Goal: Register for event/course

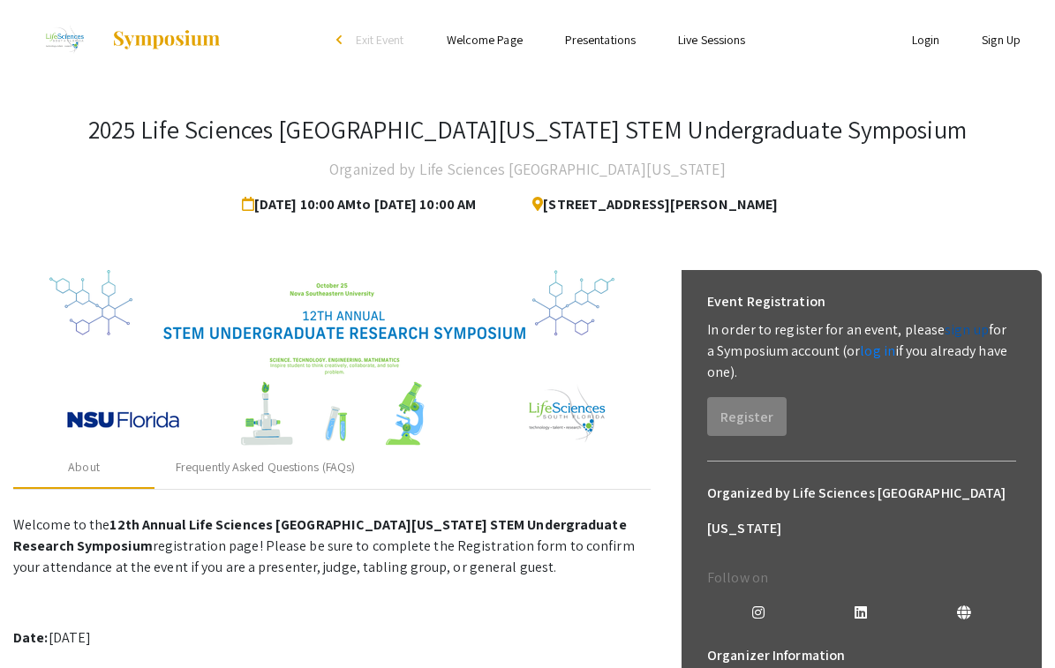
click at [958, 327] on link "sign up" at bounding box center [966, 329] width 44 height 19
click at [946, 330] on link "sign up" at bounding box center [966, 329] width 44 height 19
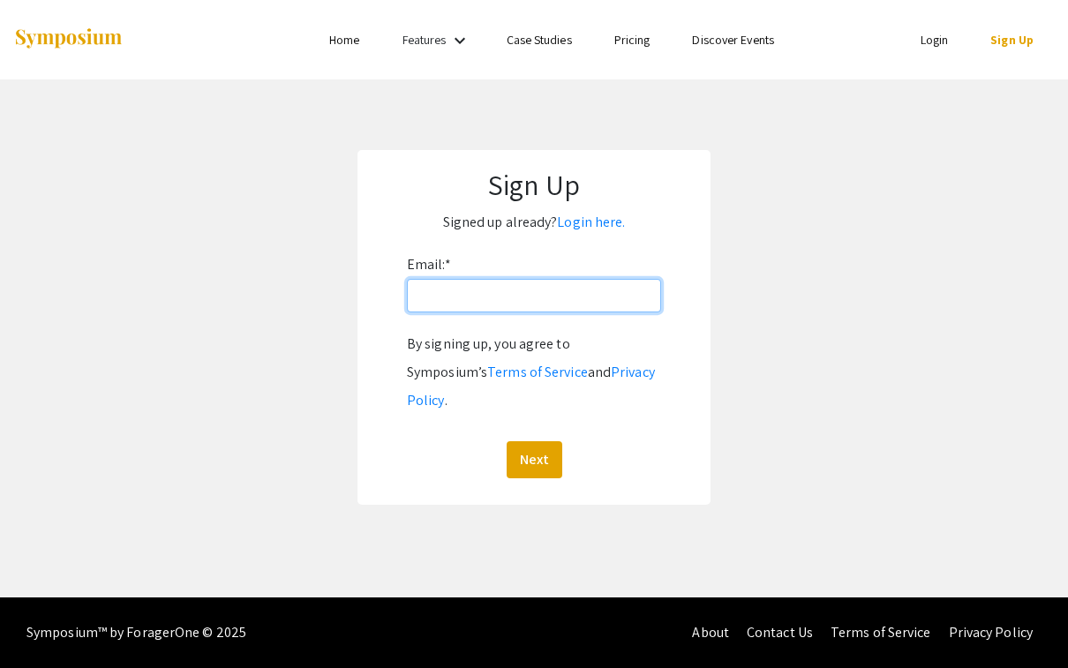
click at [591, 301] on input "Email: *" at bounding box center [534, 296] width 254 height 34
type input "cemoinsam@gmail.com"
drag, startPoint x: 592, startPoint y: 302, endPoint x: 376, endPoint y: 298, distance: 216.3
click at [376, 298] on form "Email: * cemoinsam@gmail.com By signing up, you agree to Symposium’s Terms of S…" at bounding box center [534, 365] width 318 height 228
type input "[EMAIL_ADDRESS][DOMAIN_NAME]"
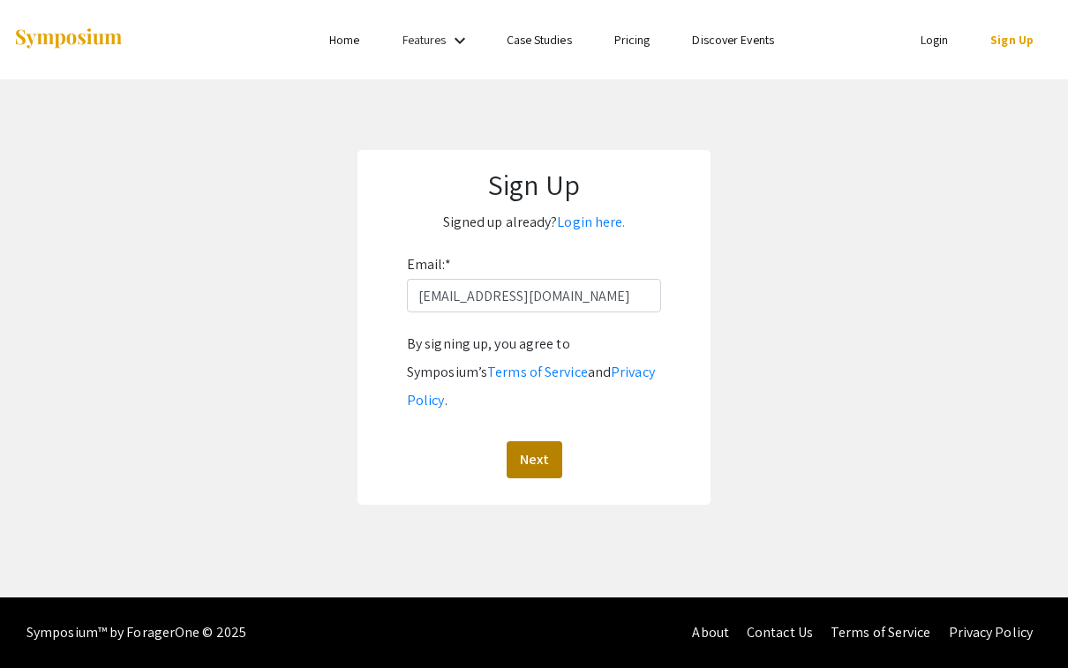
click at [537, 441] on button "Next" at bounding box center [535, 459] width 56 height 37
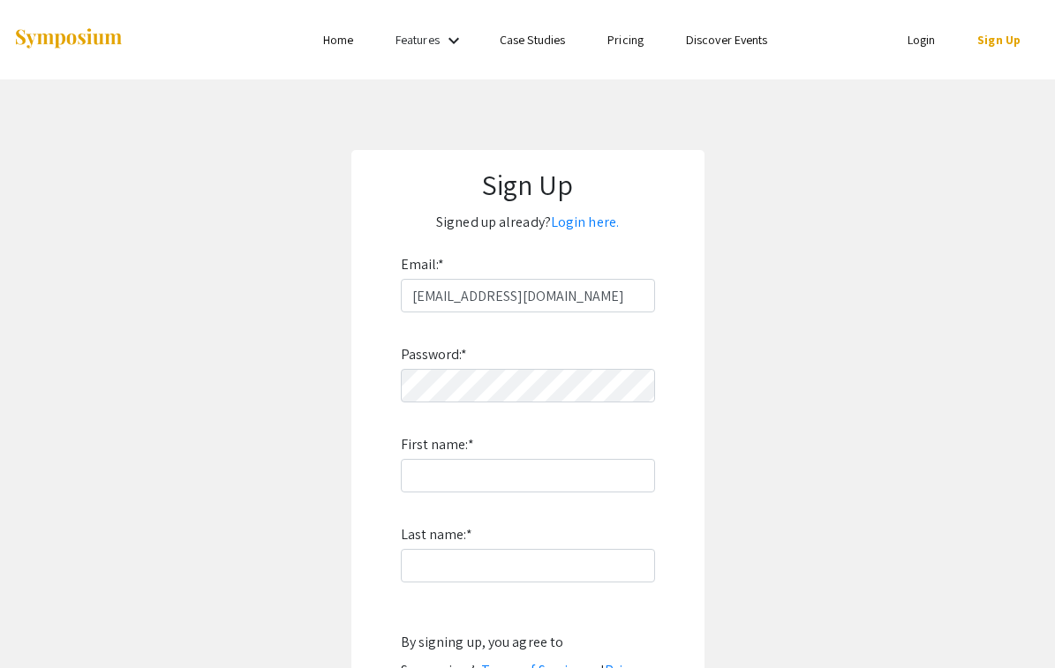
scroll to position [159, 0]
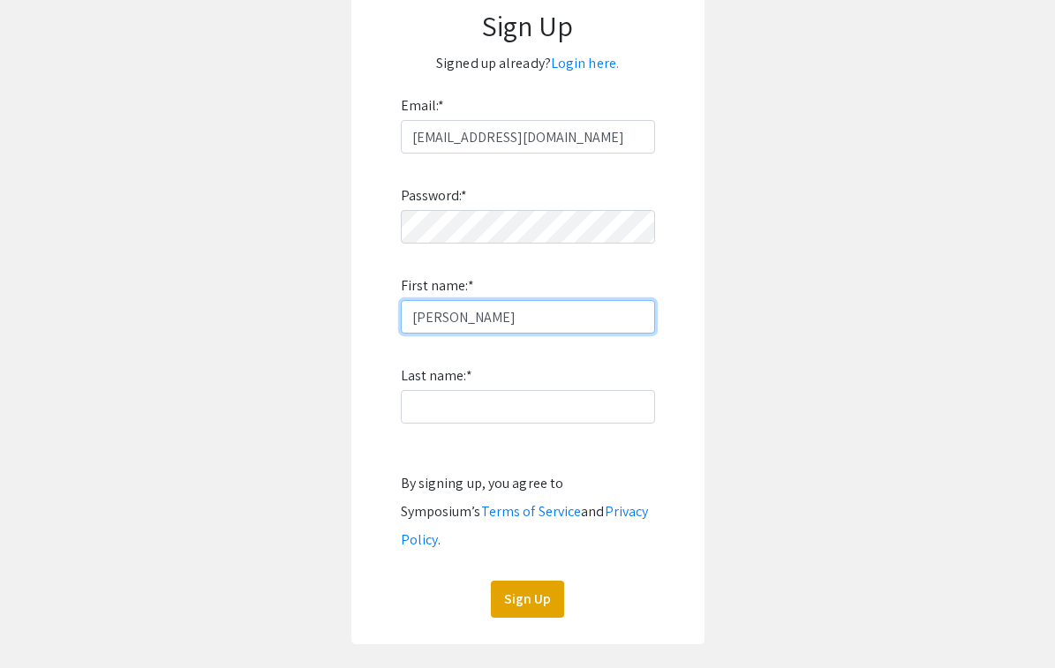
type input "[PERSON_NAME]"
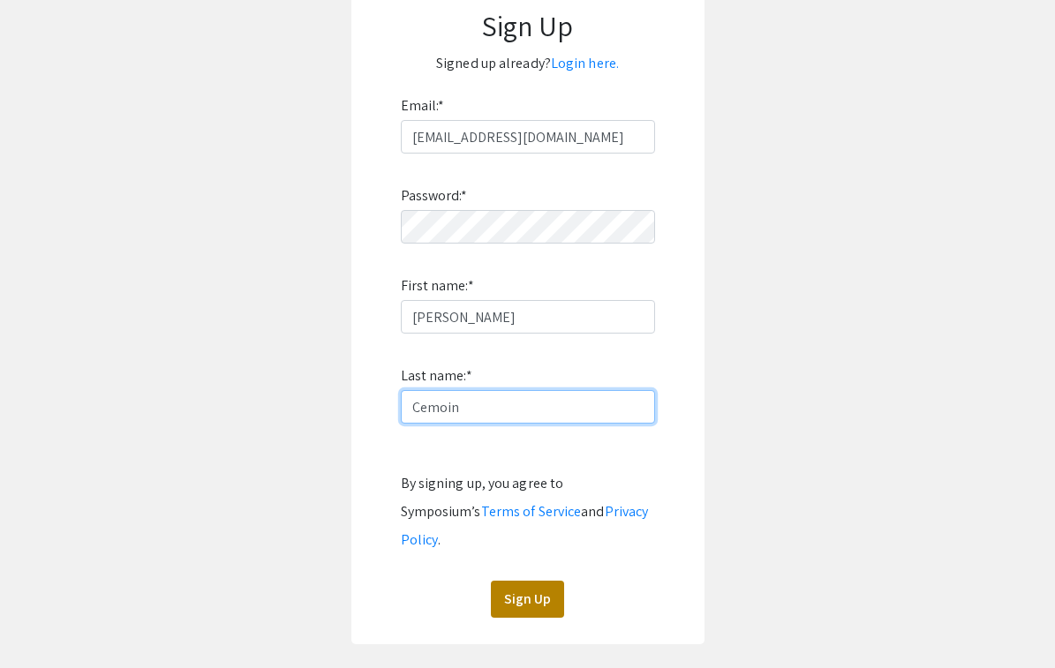
type input "Cemoin"
click at [541, 581] on button "Sign Up" at bounding box center [527, 599] width 73 height 37
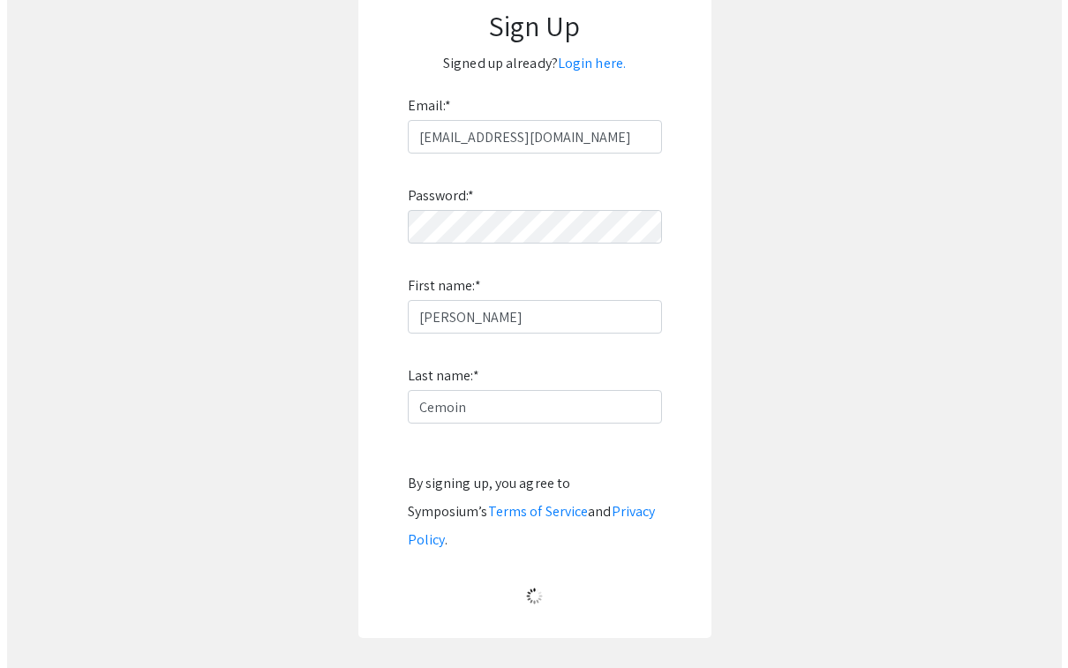
scroll to position [0, 0]
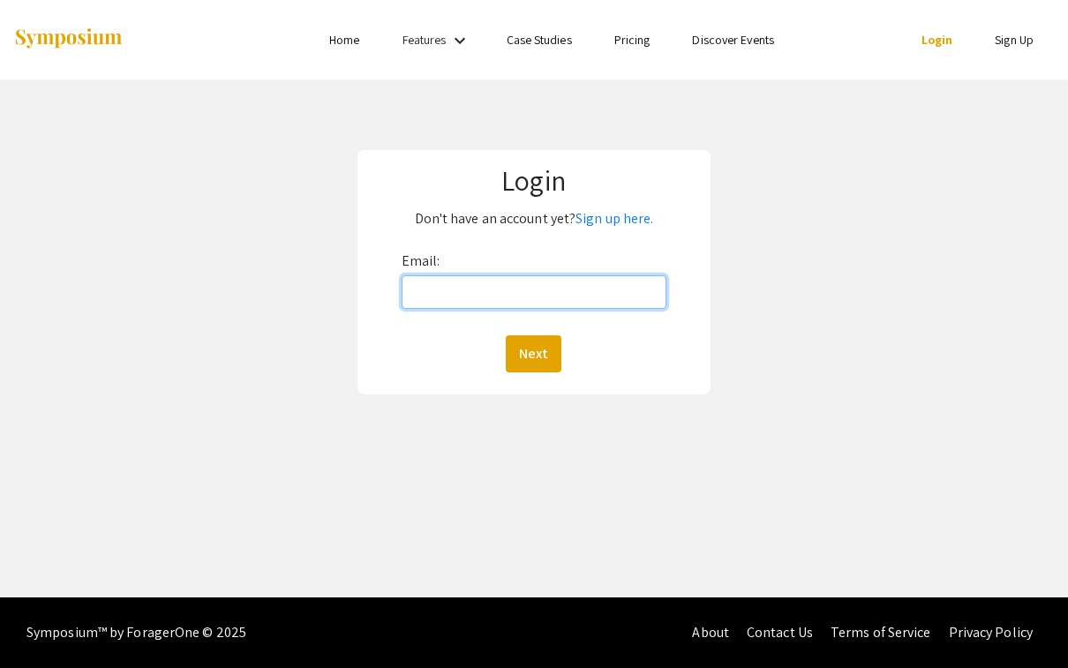
type input "[EMAIL_ADDRESS][DOMAIN_NAME]"
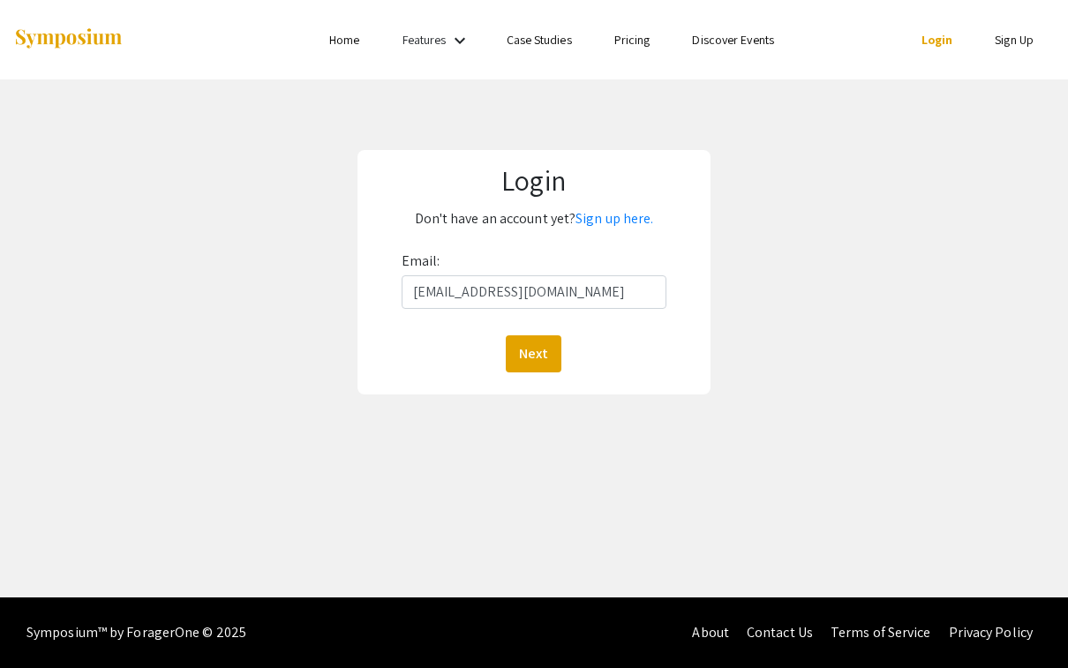
click at [533, 353] on button "Next" at bounding box center [534, 353] width 56 height 37
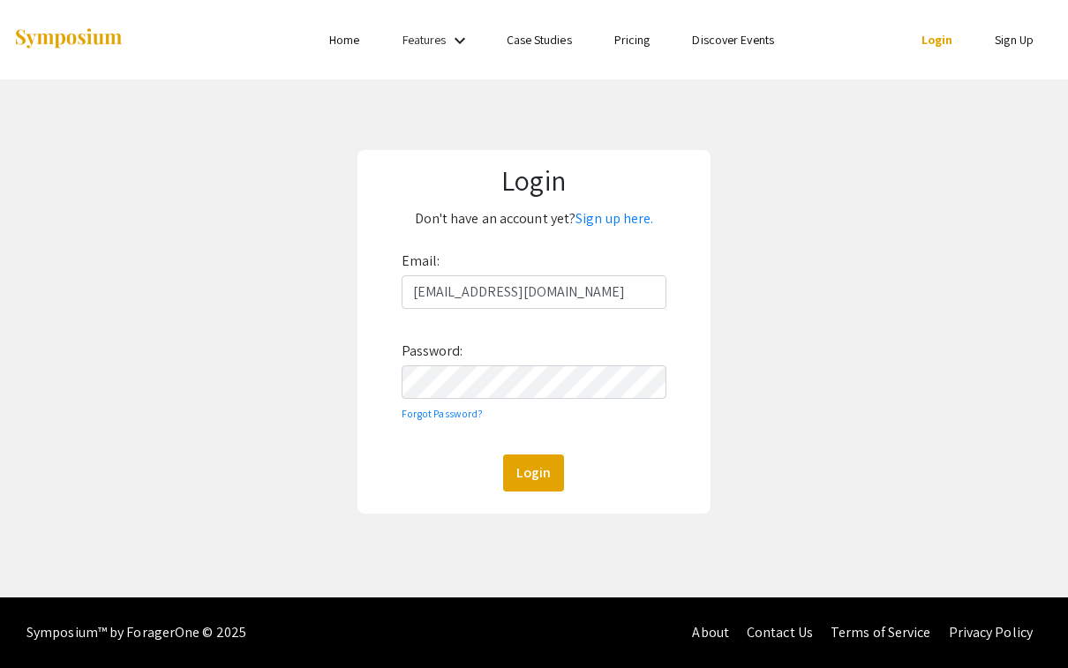
click at [533, 472] on button "Login" at bounding box center [533, 473] width 61 height 37
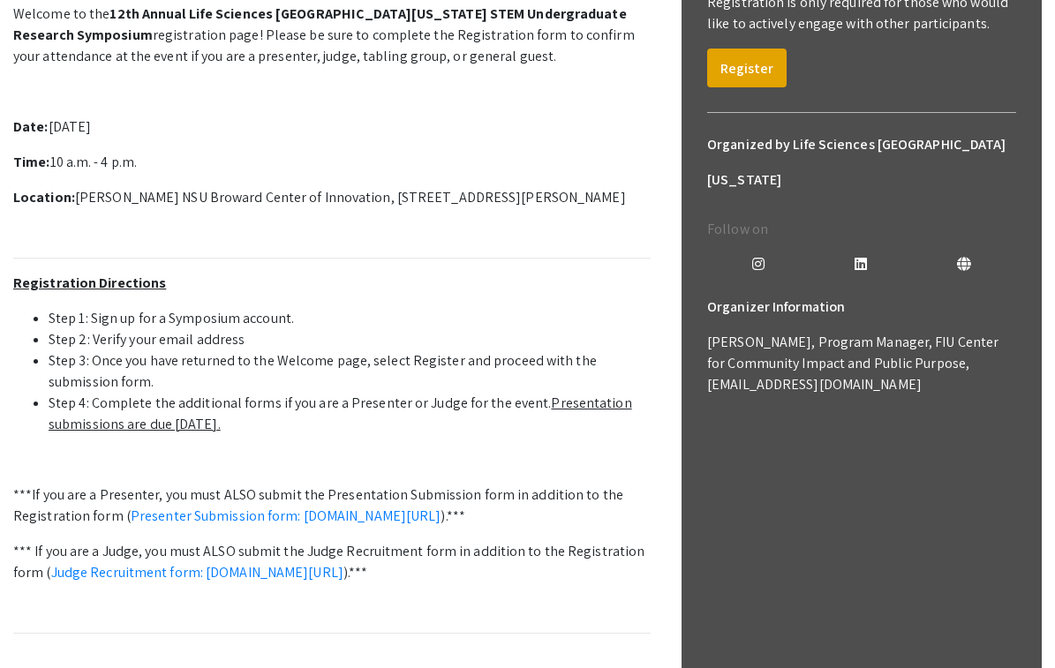
scroll to position [40, 0]
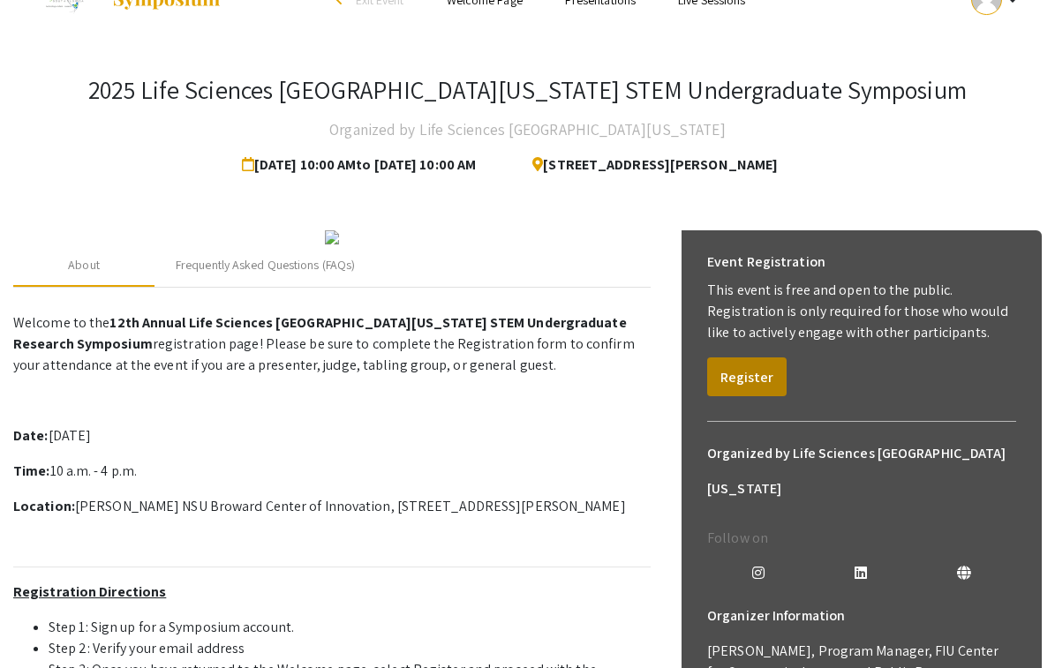
click at [740, 365] on button "Register" at bounding box center [746, 376] width 79 height 39
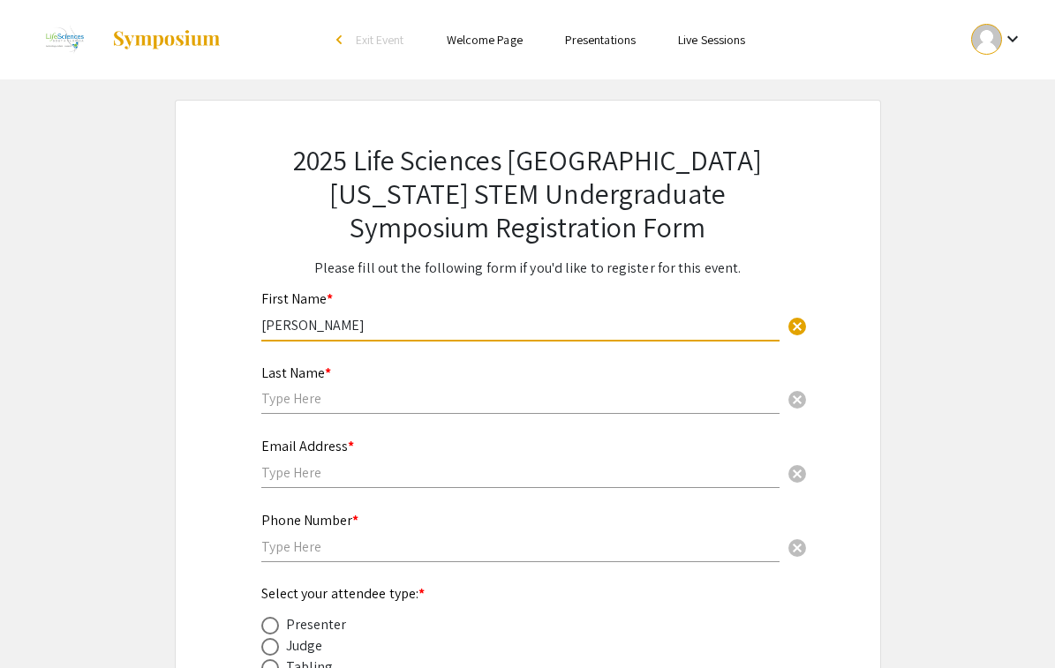
type input "[PERSON_NAME]"
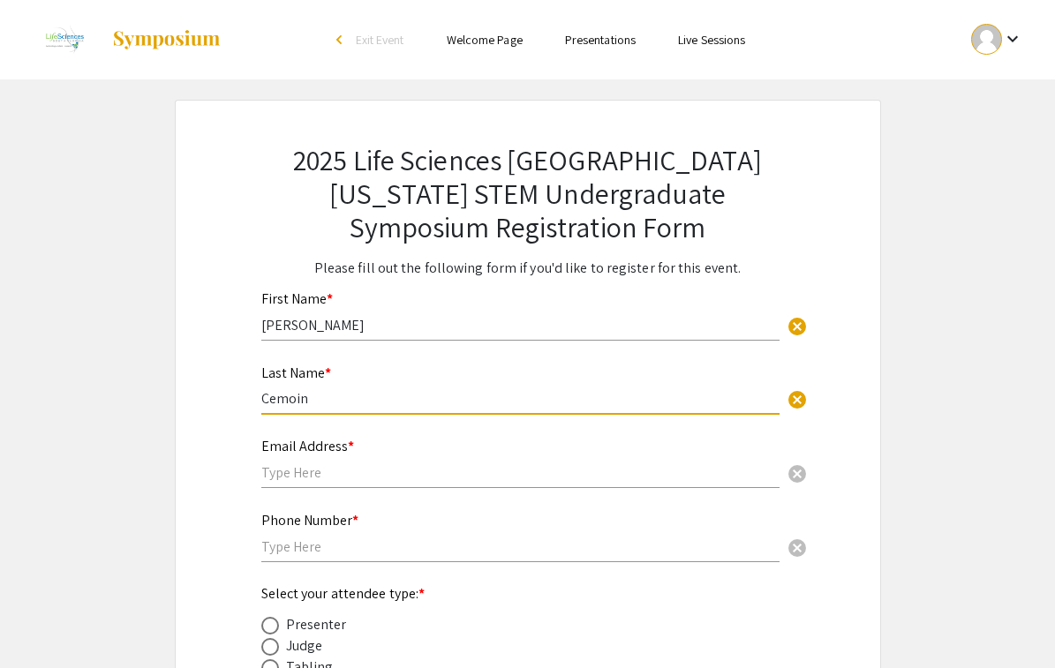
type input "Cemoin"
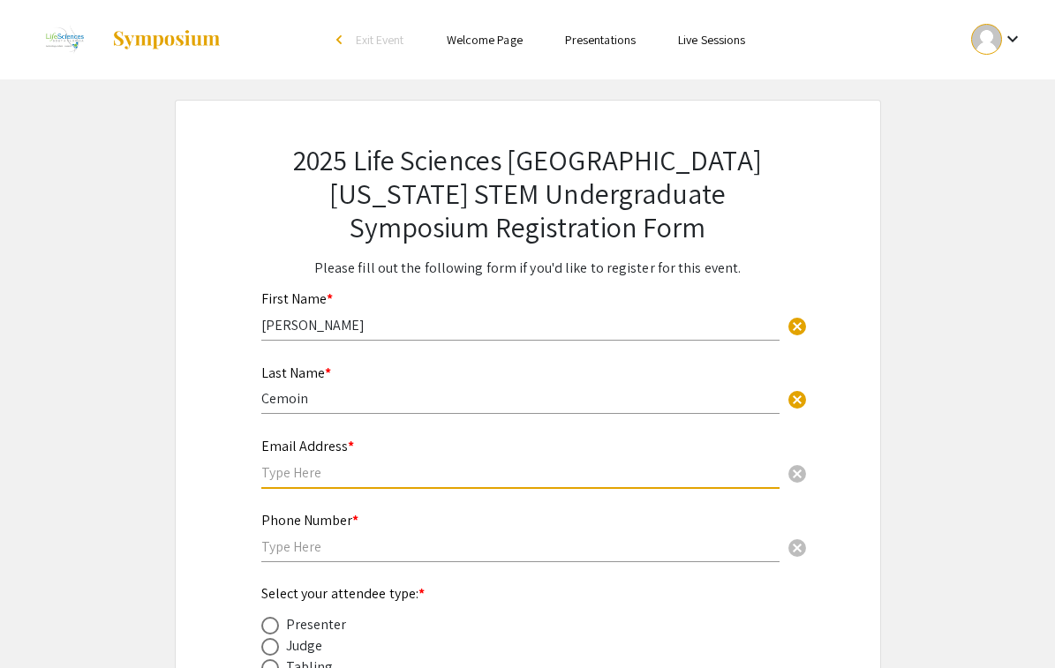
type input "[EMAIL_ADDRESS][DOMAIN_NAME]"
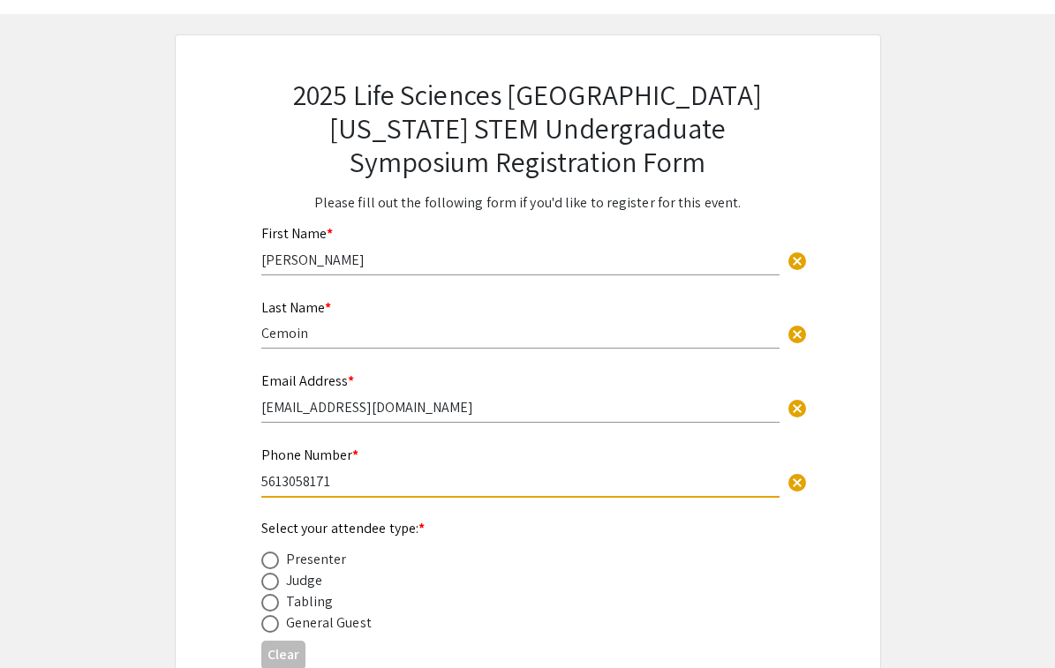
scroll to position [194, 0]
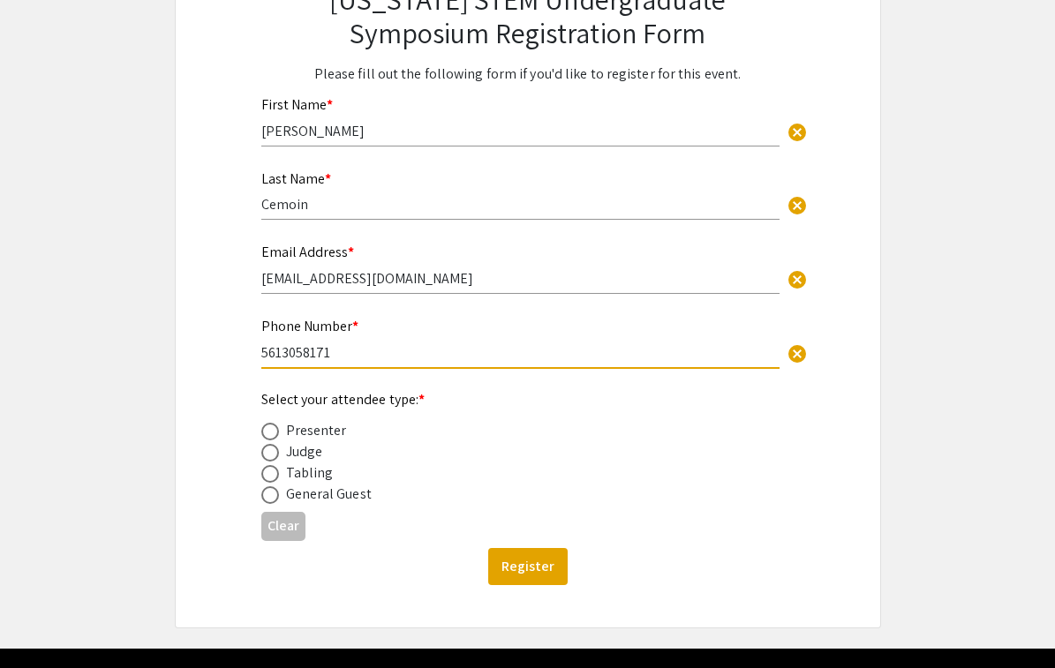
type input "5613058171"
click at [269, 432] on span at bounding box center [270, 432] width 18 height 18
click at [269, 432] on input "radio" at bounding box center [270, 432] width 18 height 18
radio input "true"
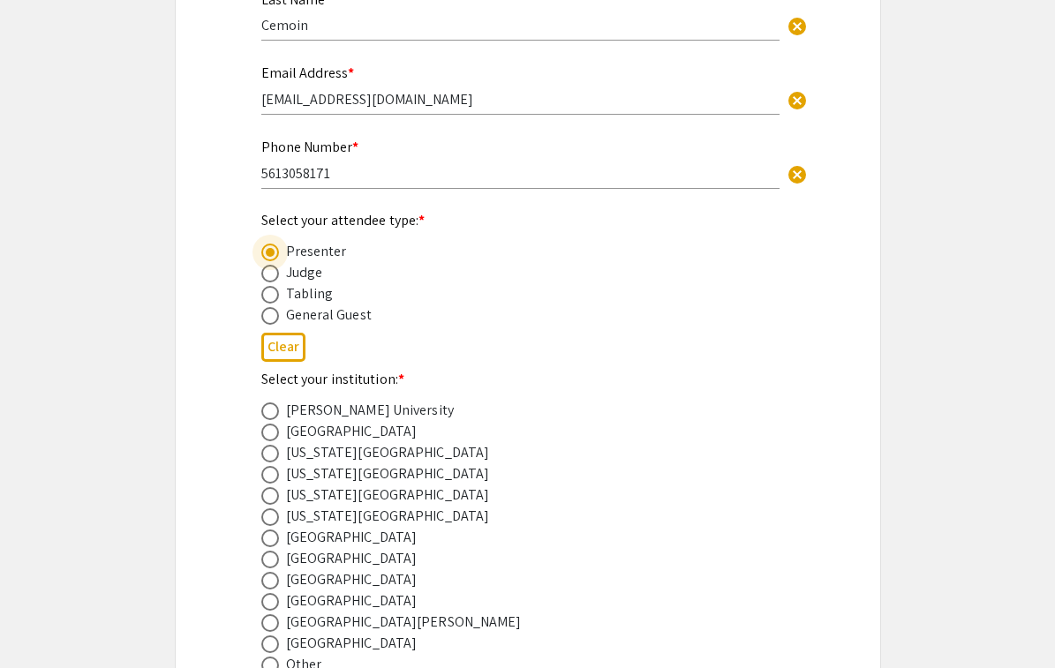
scroll to position [713, 0]
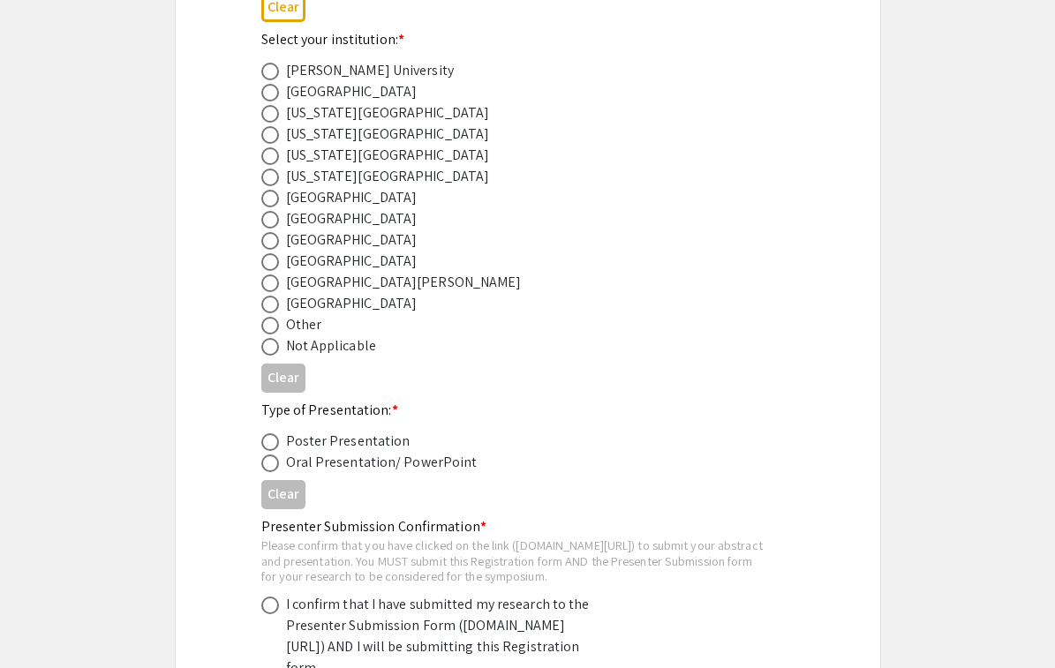
click at [274, 243] on span at bounding box center [270, 241] width 18 height 18
click at [274, 243] on input "radio" at bounding box center [270, 241] width 18 height 18
radio input "true"
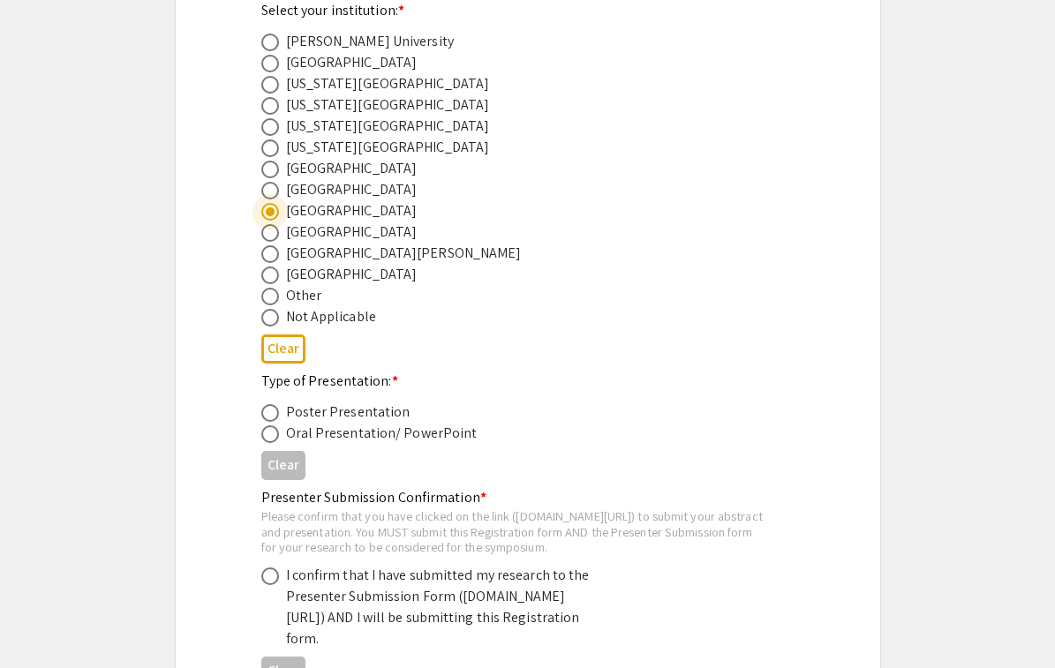
scroll to position [766, 0]
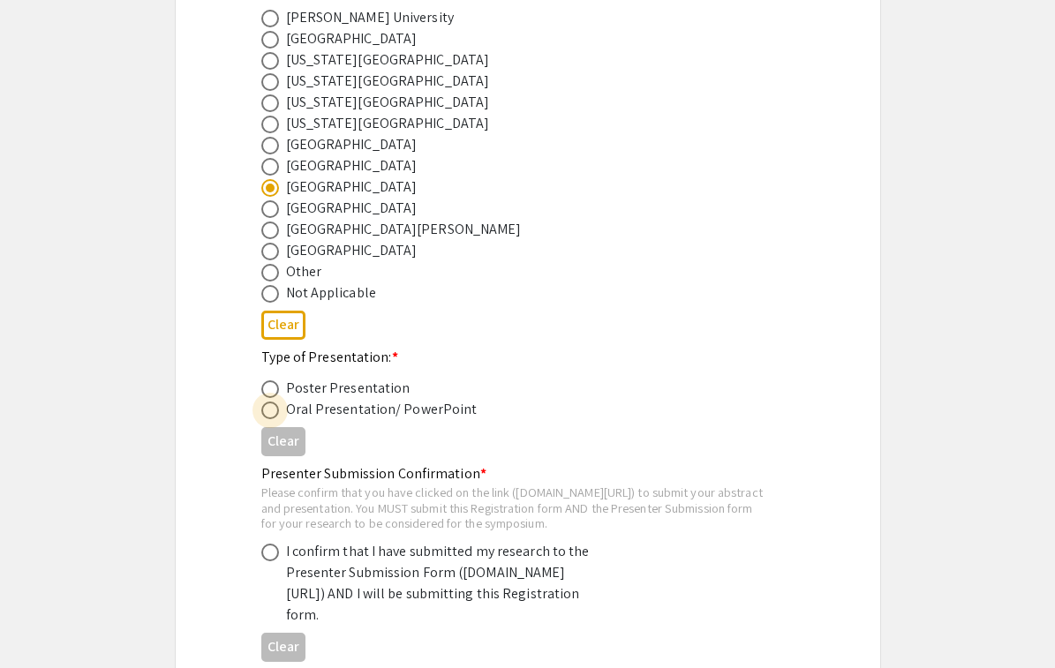
click at [272, 410] on span at bounding box center [270, 411] width 18 height 18
click at [272, 410] on input "radio" at bounding box center [270, 411] width 18 height 18
radio input "true"
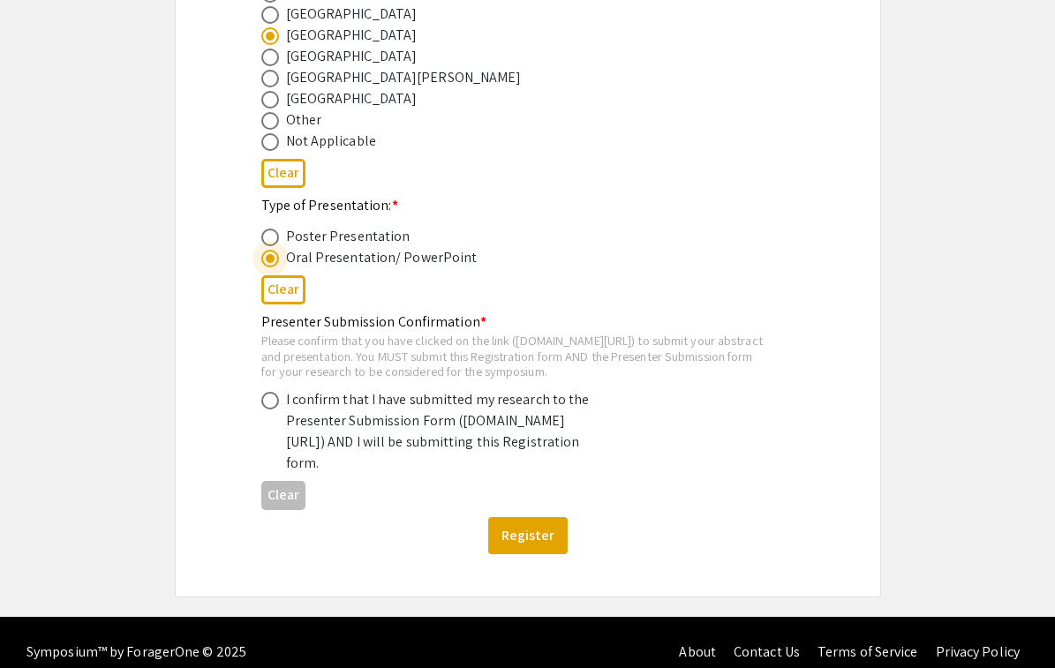
scroll to position [938, 0]
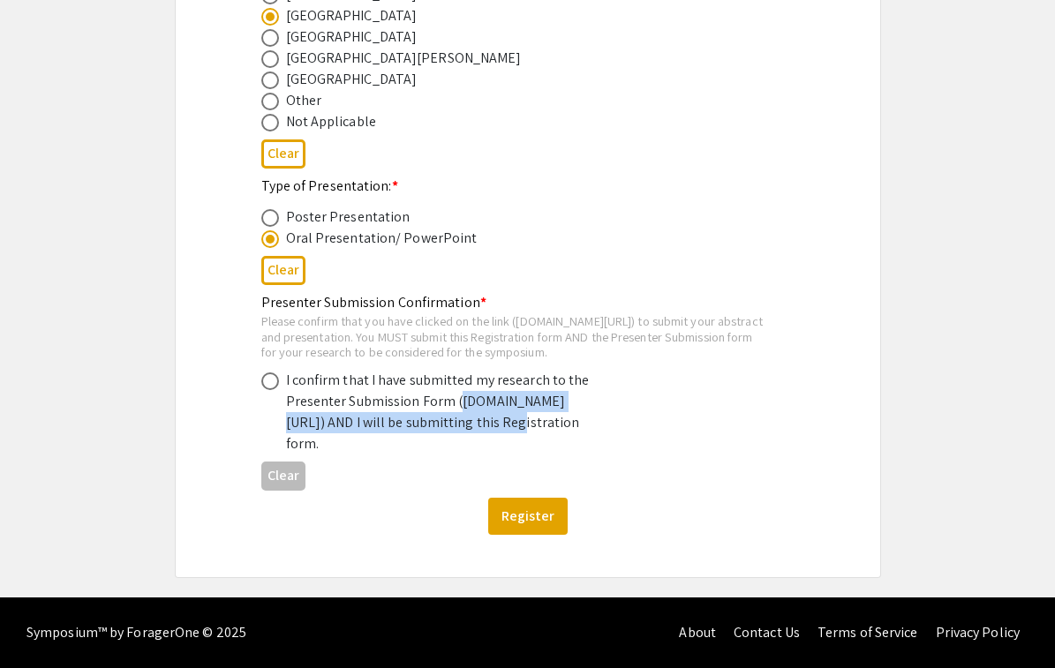
drag, startPoint x: 290, startPoint y: 433, endPoint x: 347, endPoint y: 460, distance: 62.4
click at [347, 455] on div "I confirm that I have submitted my research to the Presenter Submission Form (s…" at bounding box center [440, 412] width 309 height 85
copy div "symposium.foragerone.com/lssfsymposium2025/submission"
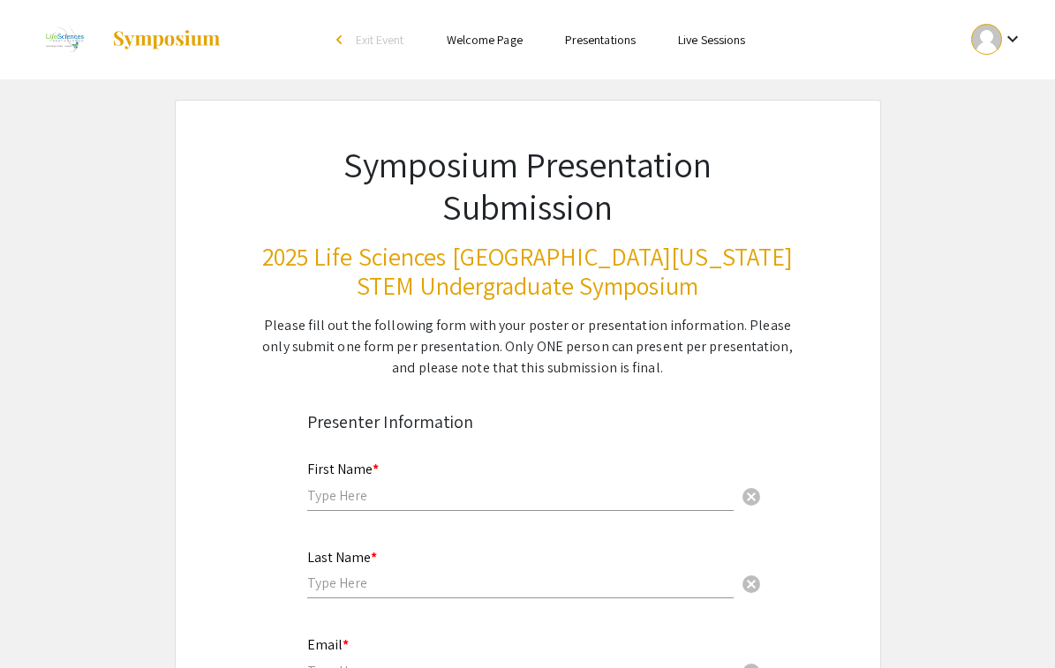
scroll to position [170, 0]
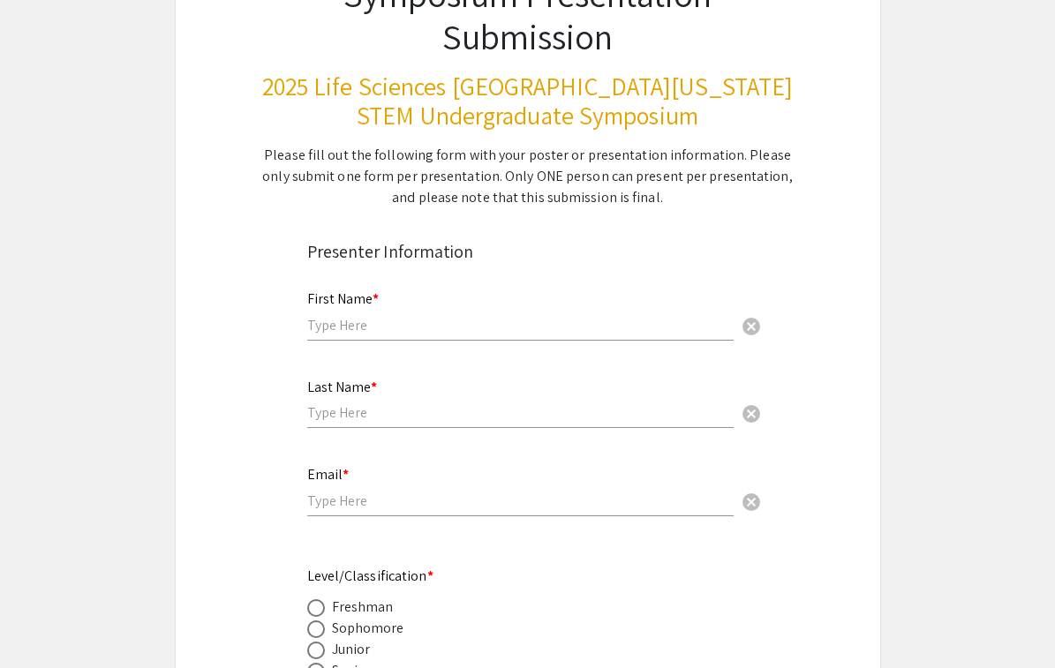
click at [394, 312] on div "First Name * cancel" at bounding box center [520, 307] width 426 height 67
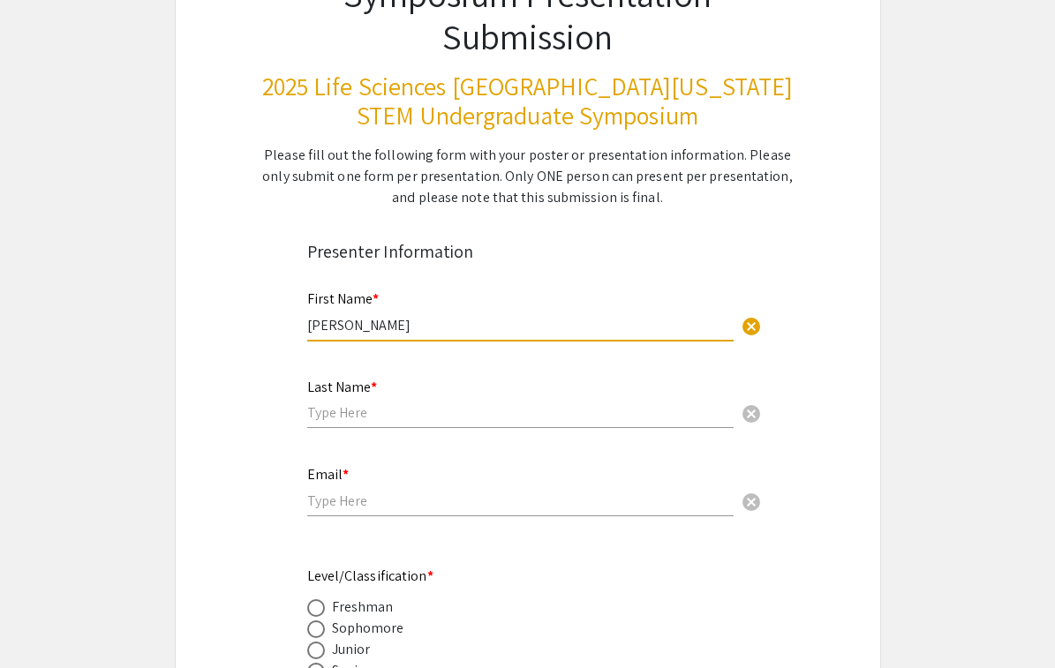
type input "[PERSON_NAME]"
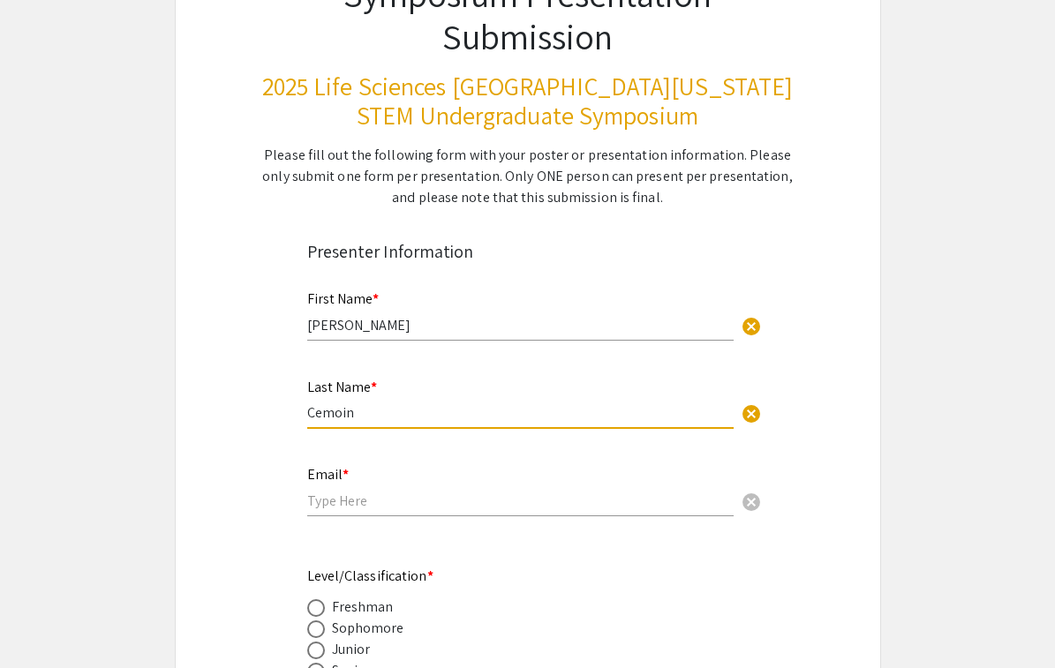
type input "Cemoin"
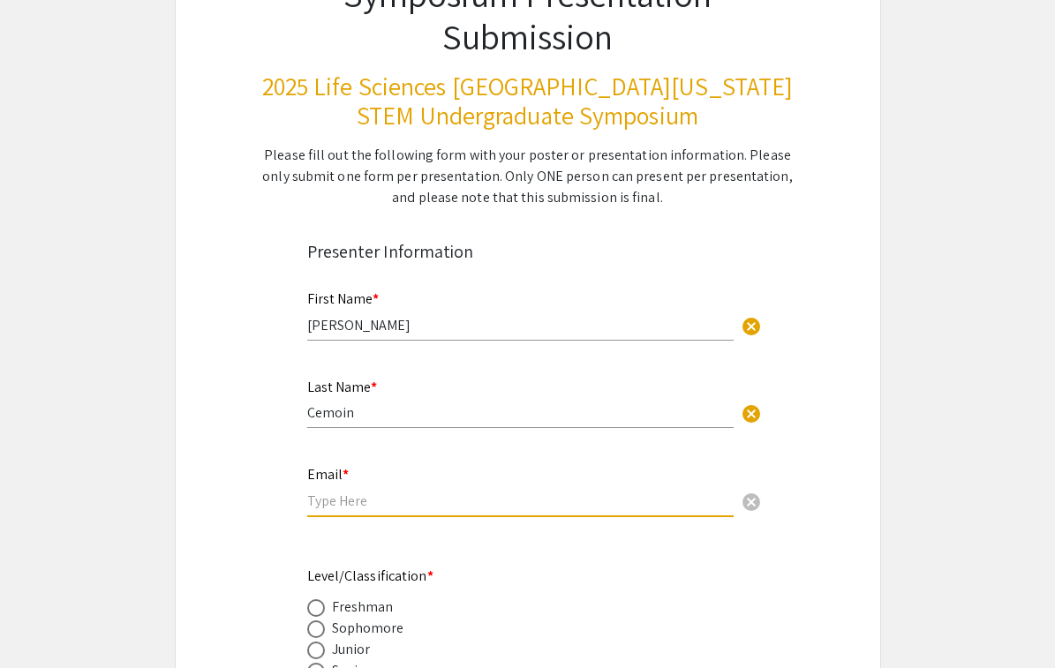
type input "[EMAIL_ADDRESS][DOMAIN_NAME]"
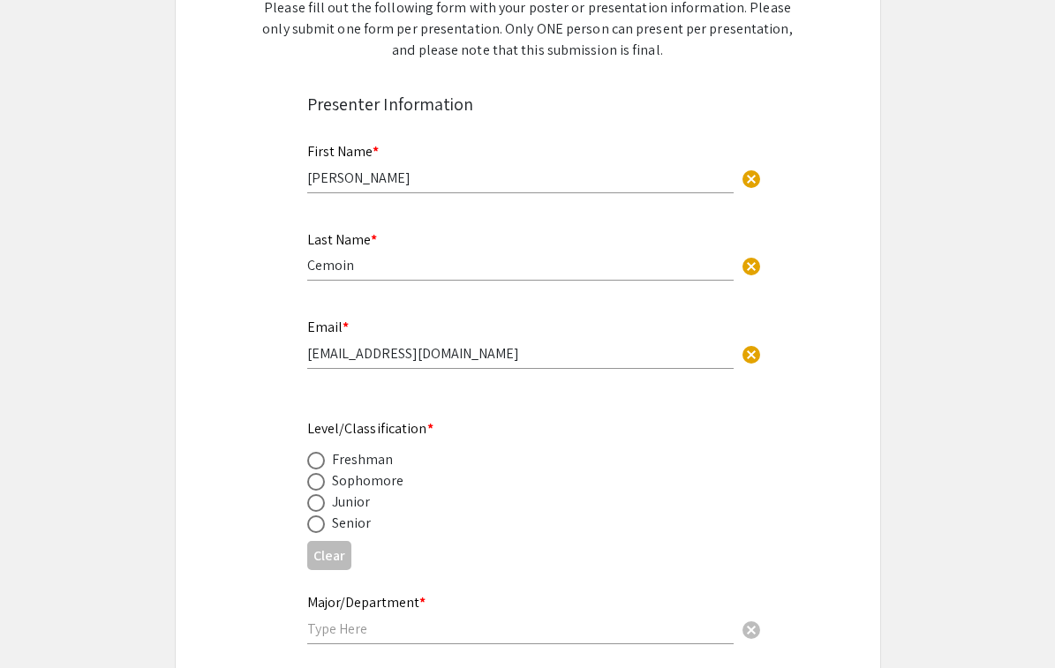
scroll to position [477, 0]
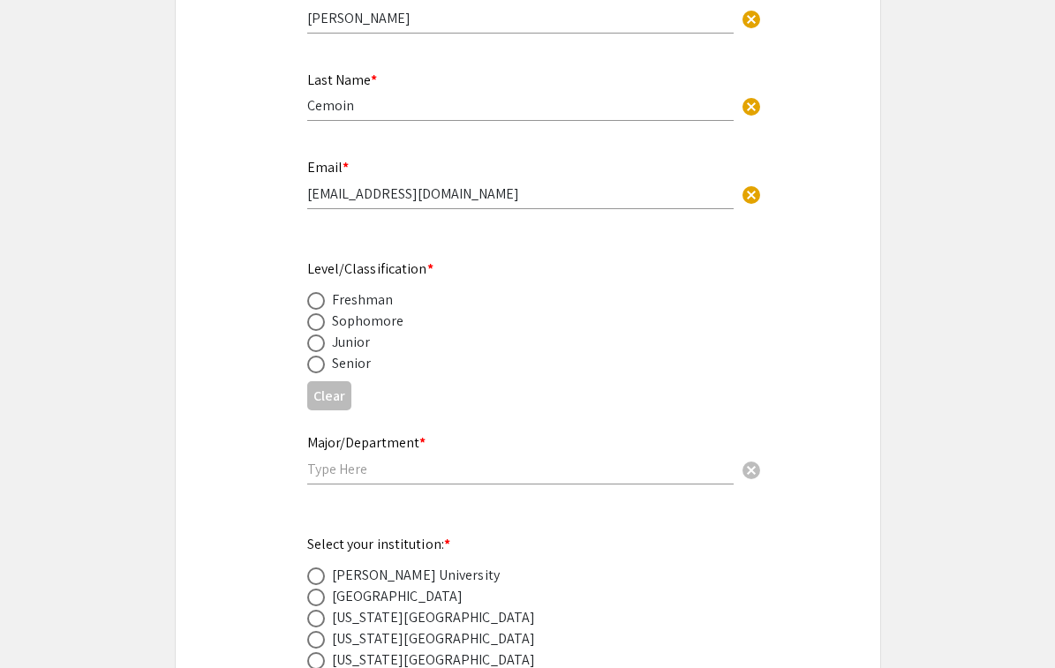
click at [314, 346] on span at bounding box center [316, 343] width 18 height 18
click at [314, 346] on input "radio" at bounding box center [316, 343] width 18 height 18
radio input "true"
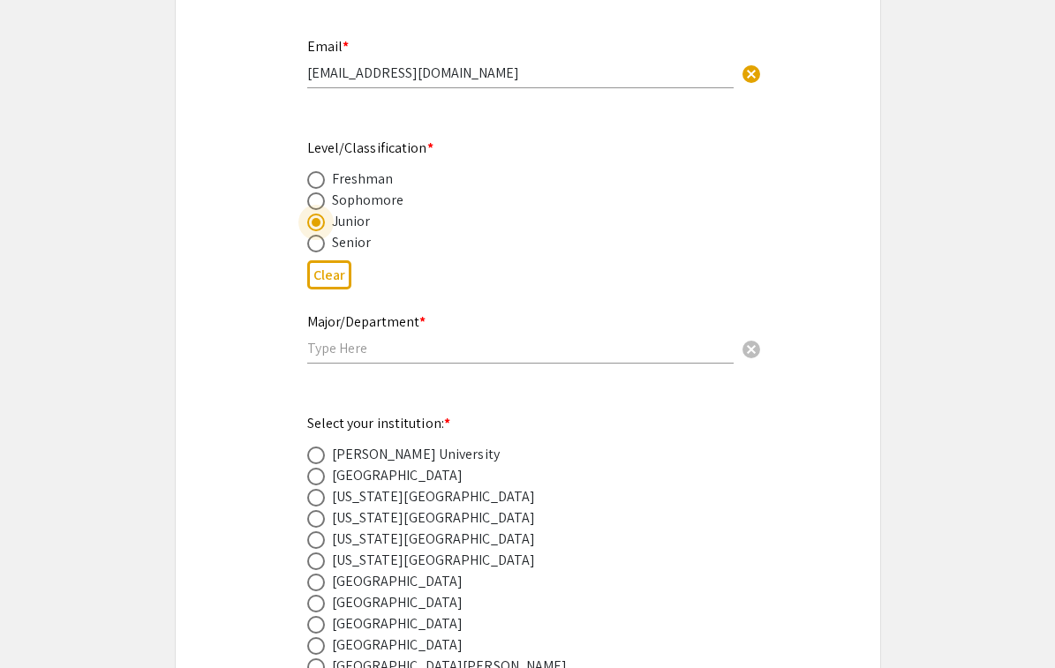
click at [342, 343] on input "text" at bounding box center [520, 348] width 426 height 19
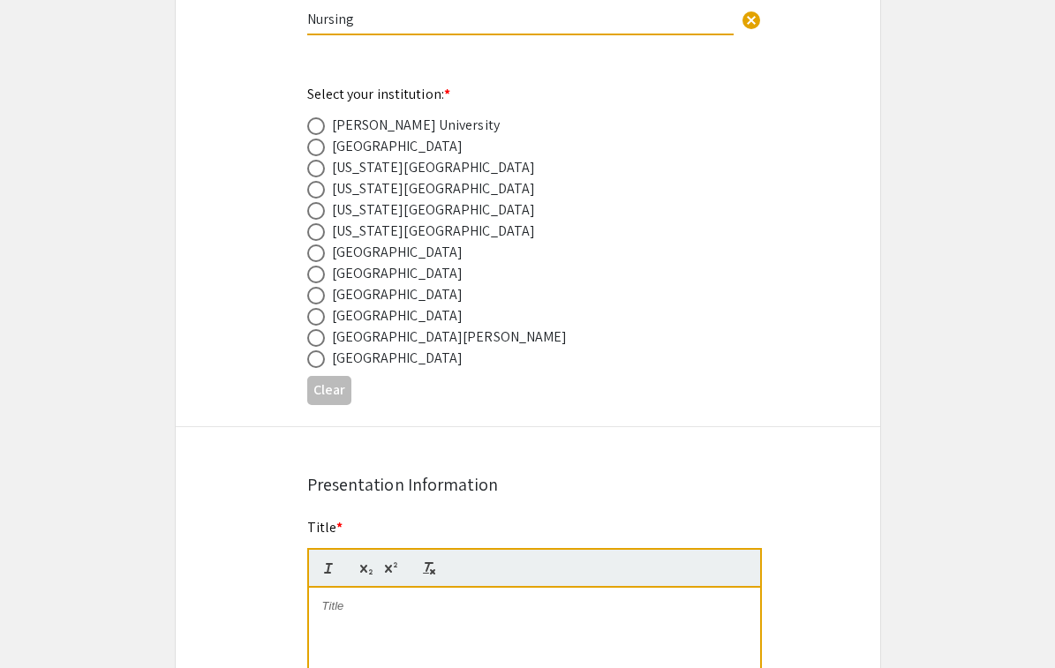
scroll to position [793, 0]
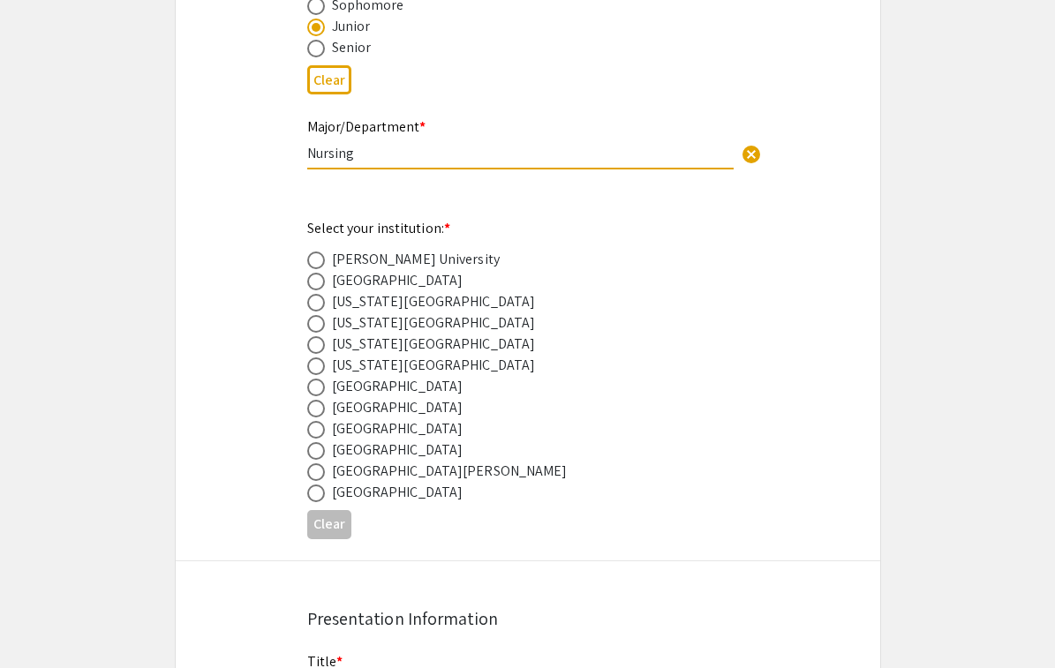
type input "Nursing"
click at [316, 429] on span at bounding box center [316, 430] width 18 height 18
click at [316, 429] on input "radio" at bounding box center [316, 430] width 18 height 18
radio input "true"
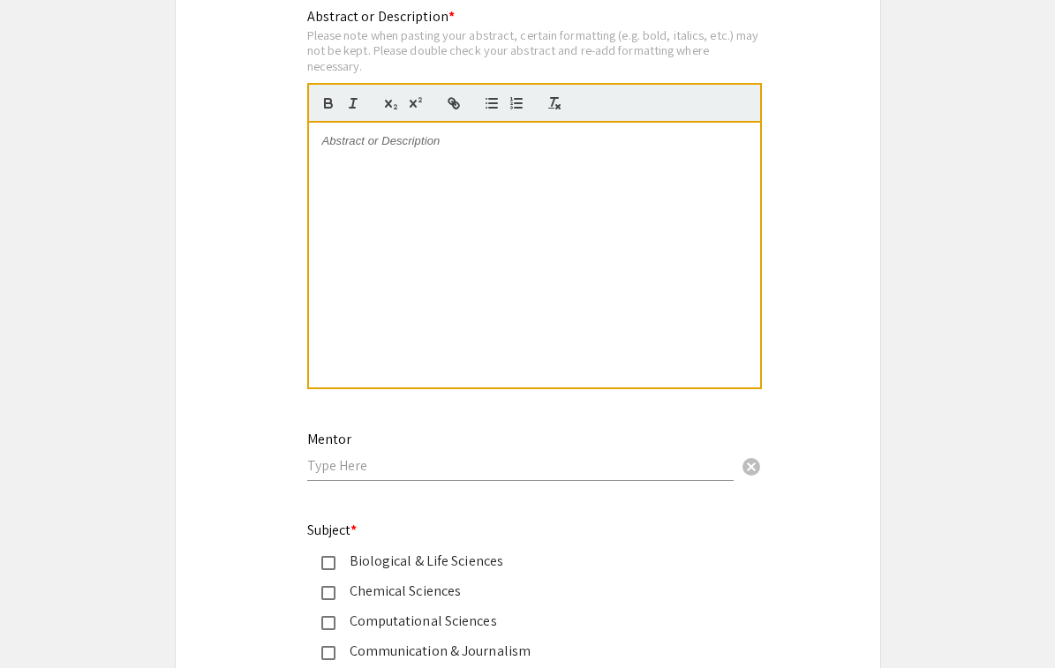
scroll to position [1778, 0]
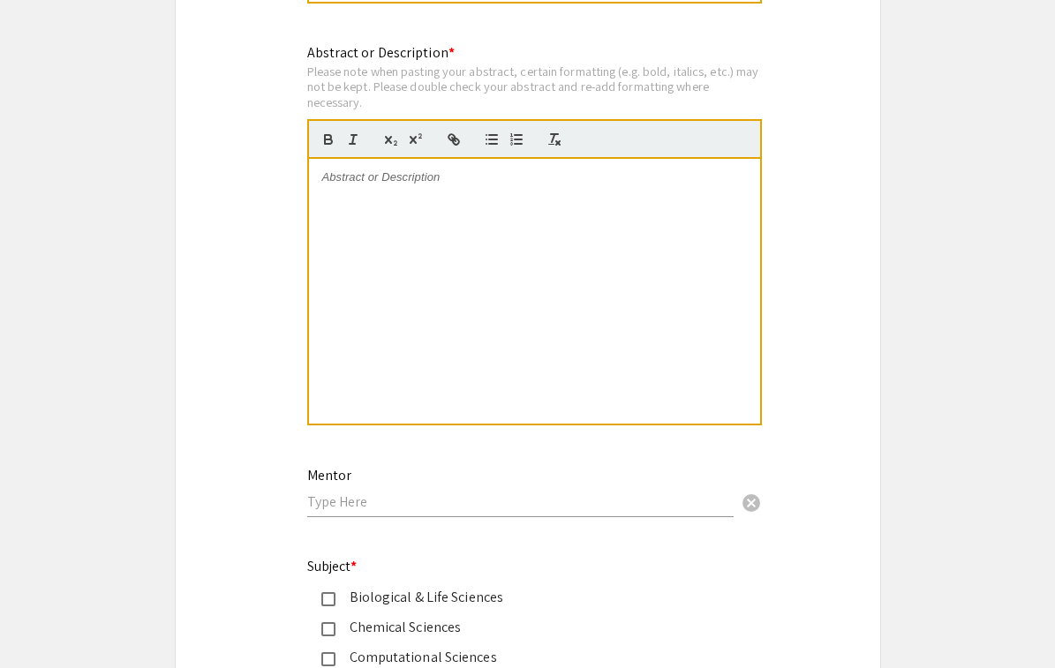
click at [378, 191] on div at bounding box center [534, 291] width 451 height 265
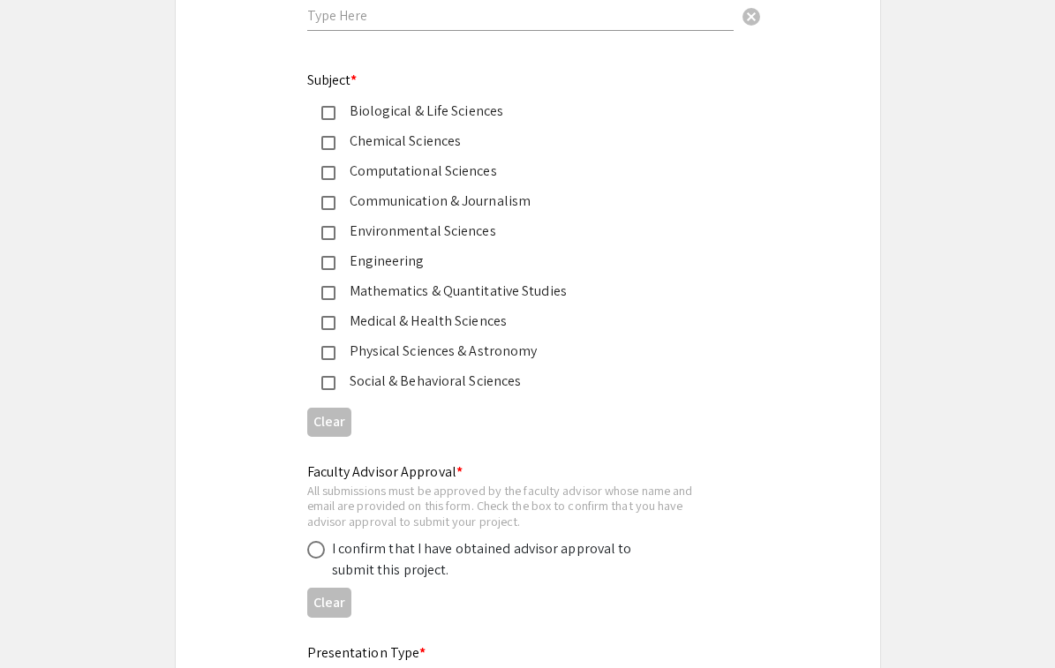
scroll to position [2707, 0]
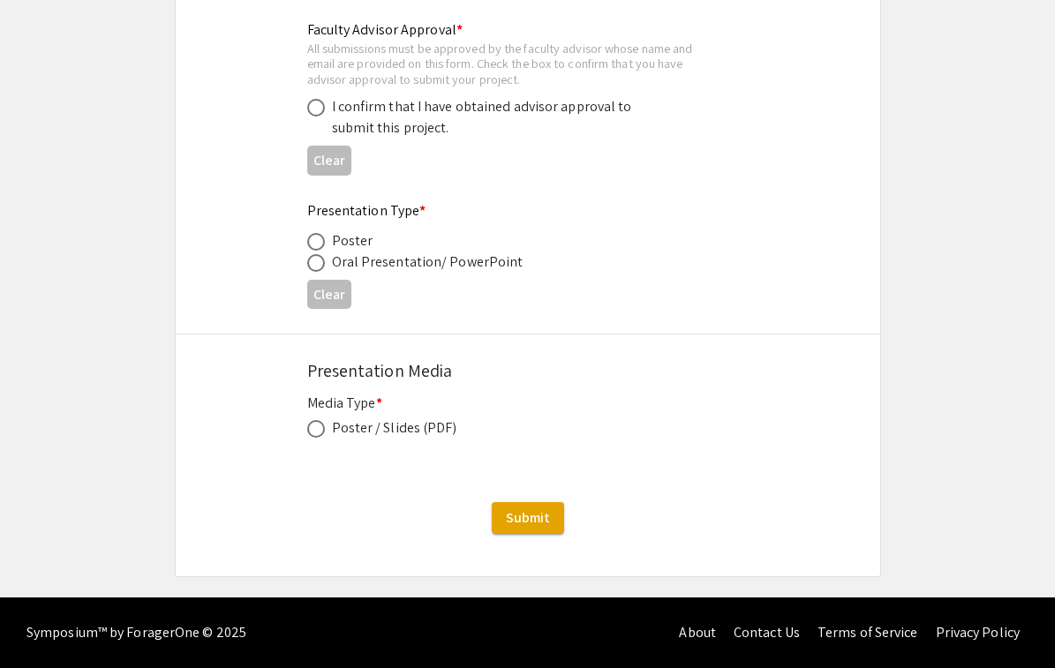
click at [314, 429] on span at bounding box center [316, 429] width 18 height 18
click at [314, 429] on input "radio" at bounding box center [316, 429] width 18 height 18
radio input "true"
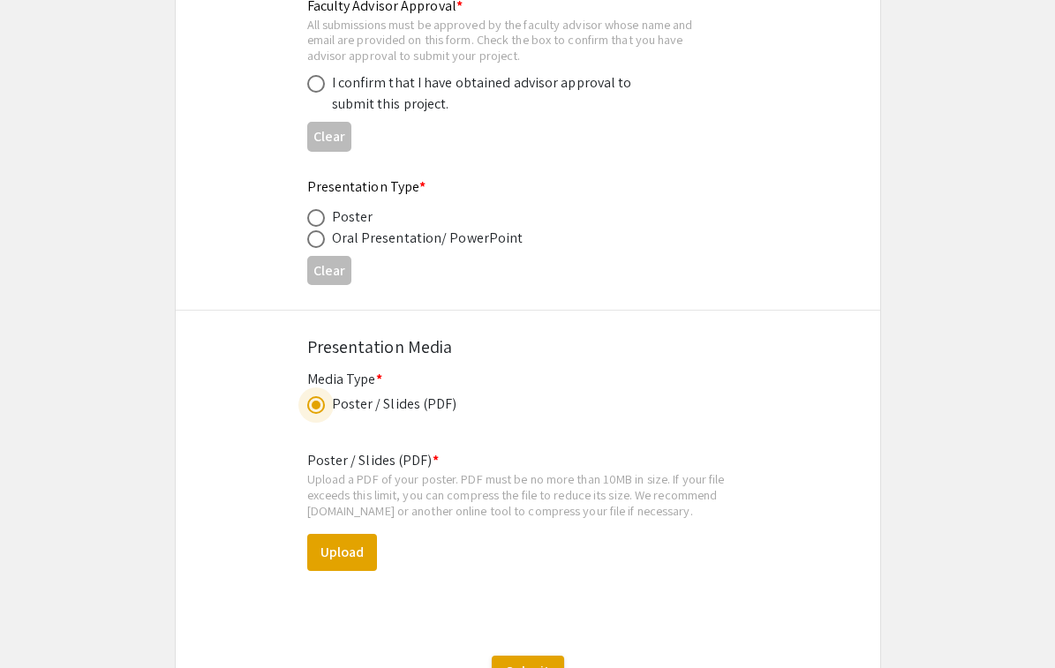
scroll to position [2559, 0]
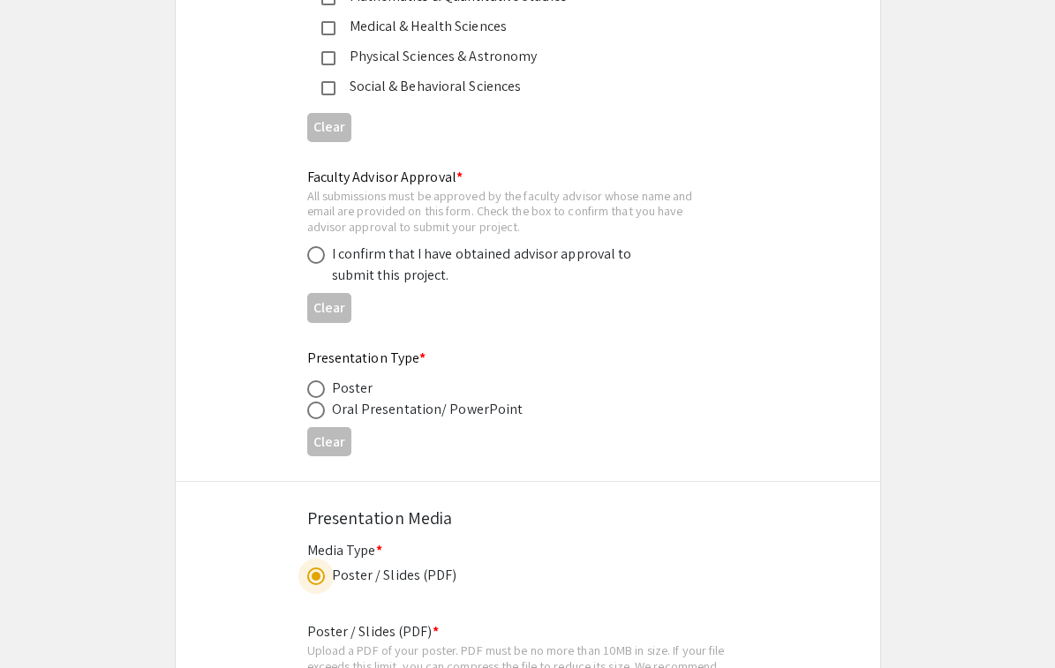
click at [312, 410] on span at bounding box center [316, 411] width 18 height 18
click at [312, 410] on input "radio" at bounding box center [316, 411] width 18 height 18
radio input "true"
click at [308, 255] on span at bounding box center [316, 255] width 18 height 18
click at [308, 255] on input "radio" at bounding box center [316, 255] width 18 height 18
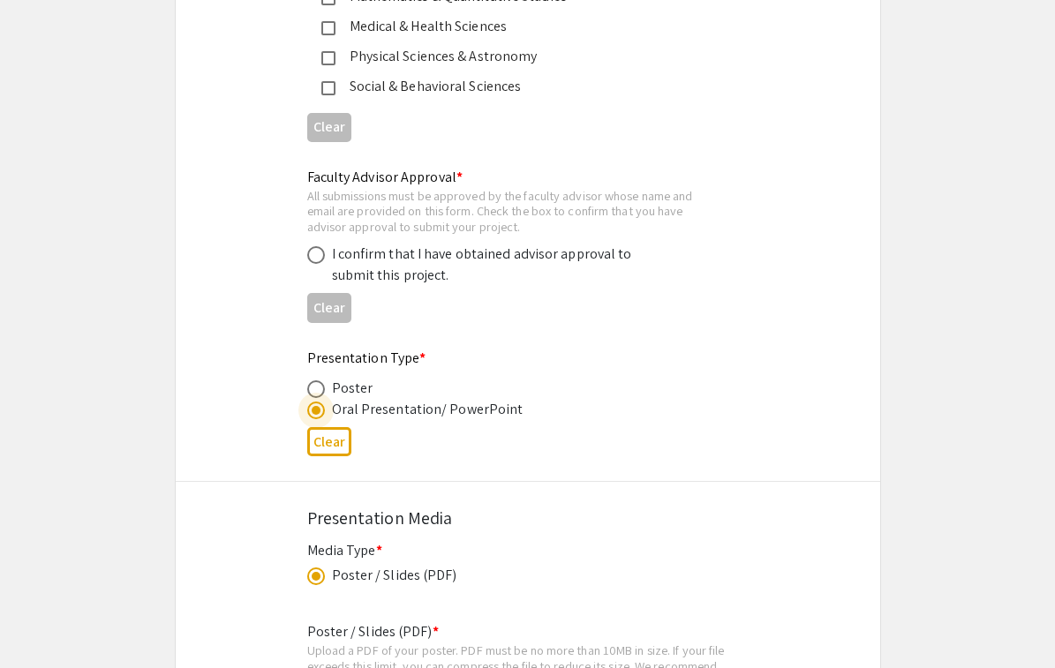
radio input "true"
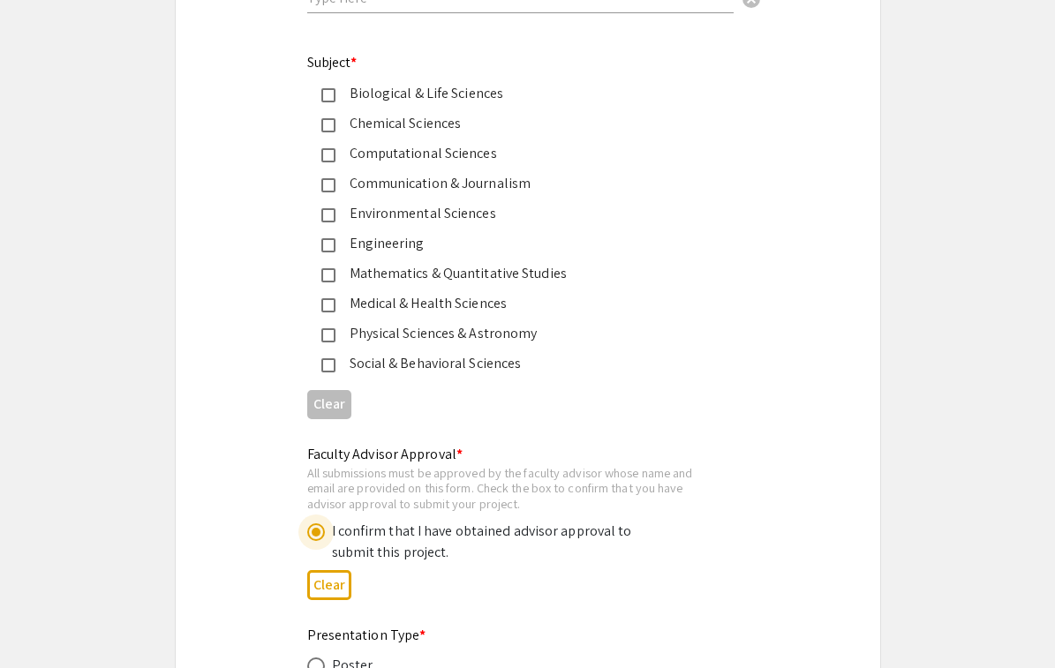
scroll to position [2161, 0]
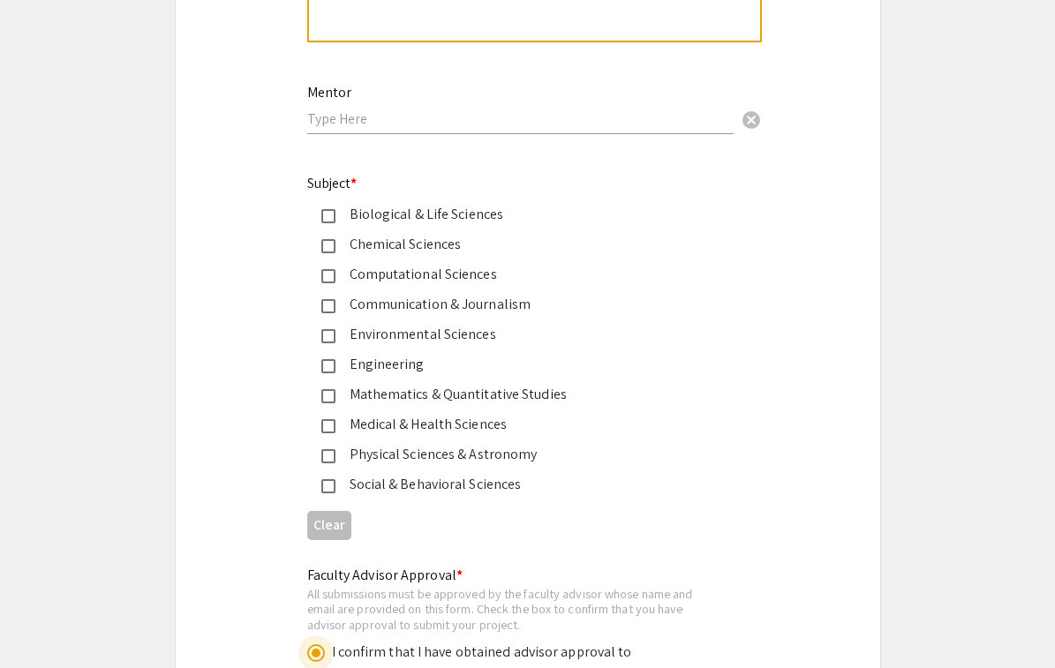
click at [371, 128] on input "text" at bounding box center [520, 118] width 426 height 19
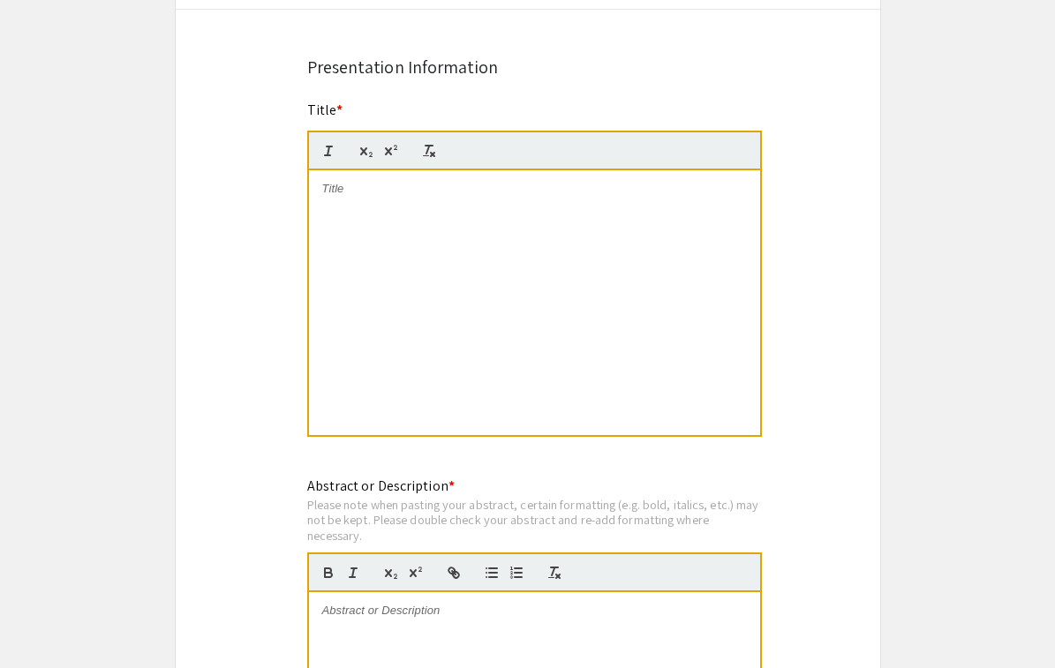
scroll to position [1309, 0]
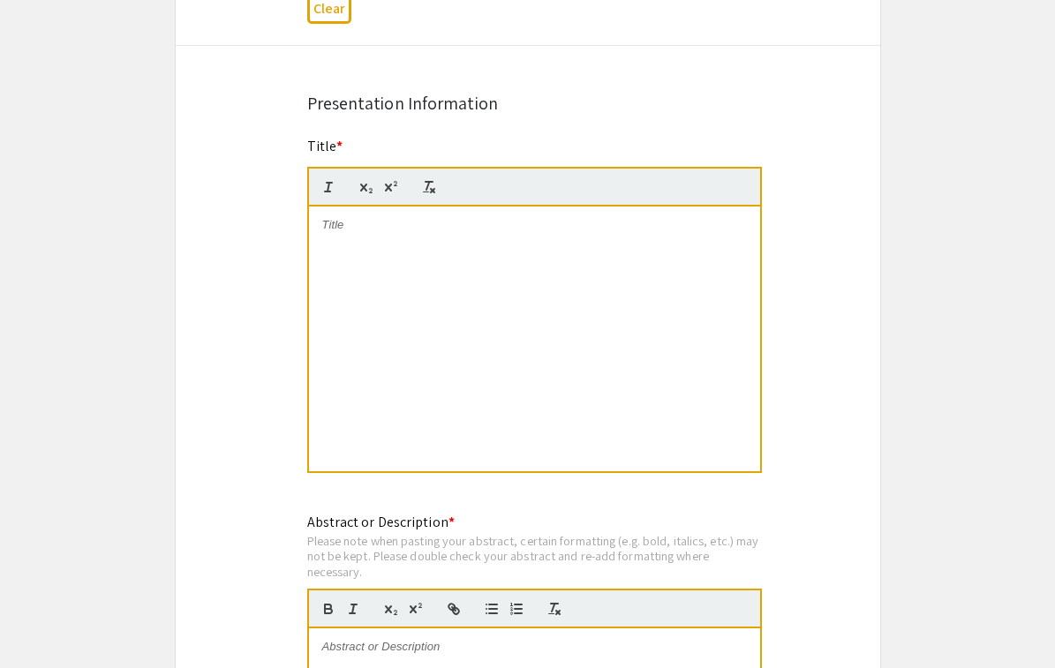
type input "Dr. Gesulla [PERSON_NAME]"
click at [387, 252] on div at bounding box center [534, 339] width 451 height 265
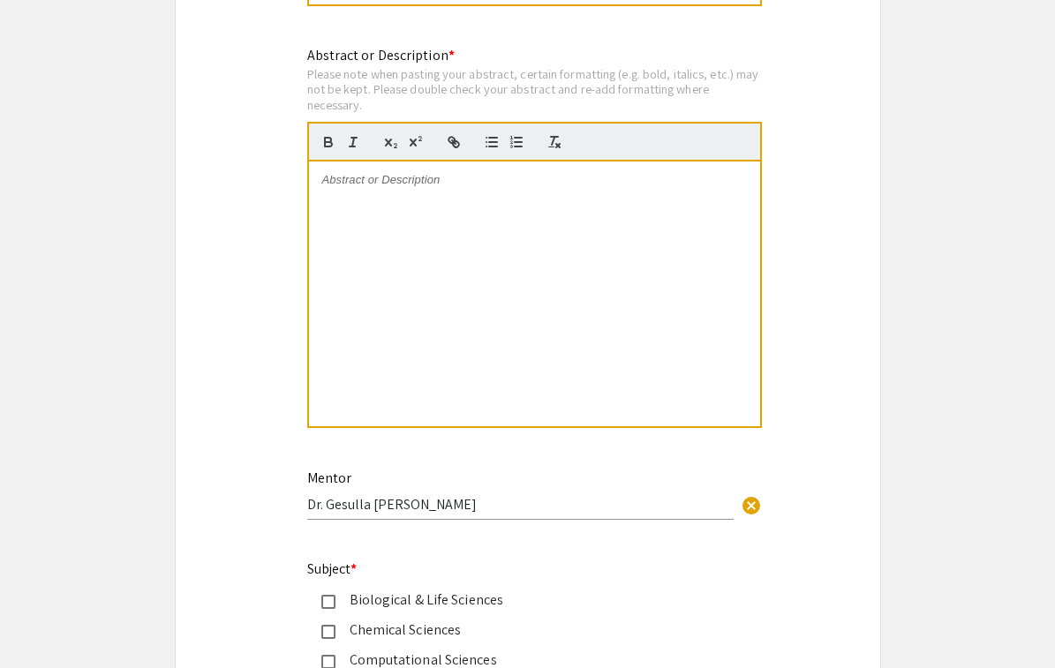
click at [410, 226] on div at bounding box center [534, 294] width 451 height 265
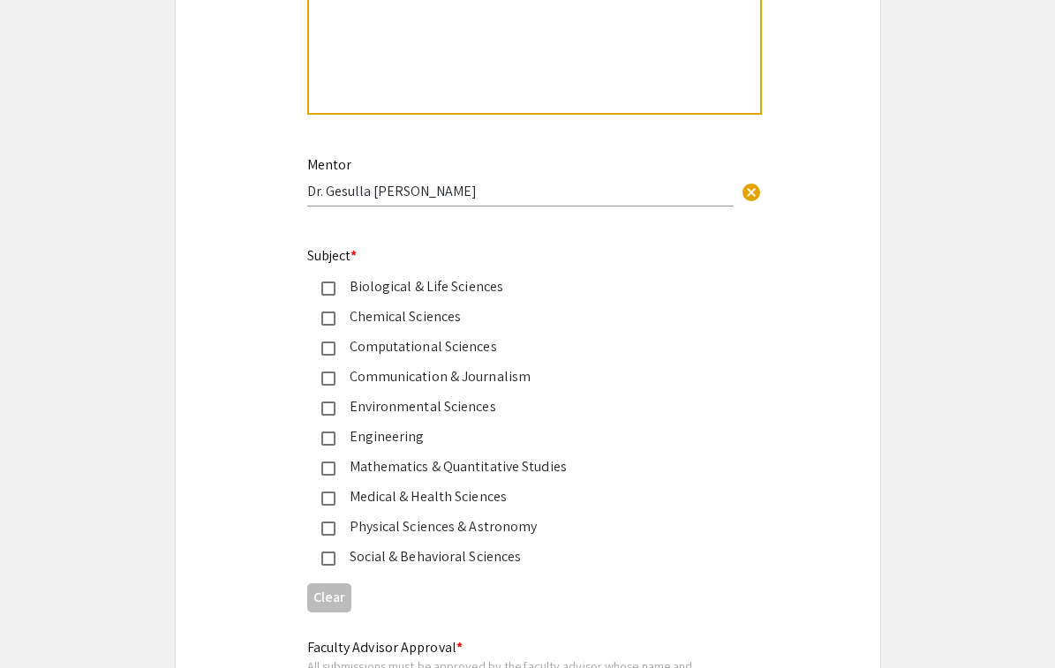
scroll to position [2115, 0]
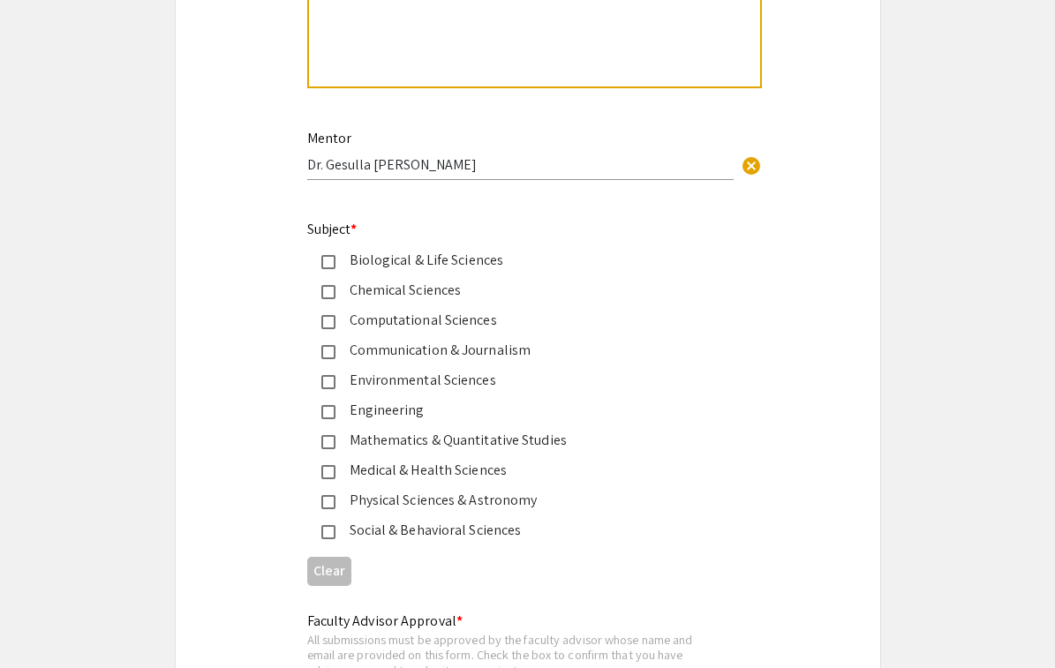
click at [415, 472] on div "Medical & Health Sciences" at bounding box center [520, 470] width 371 height 21
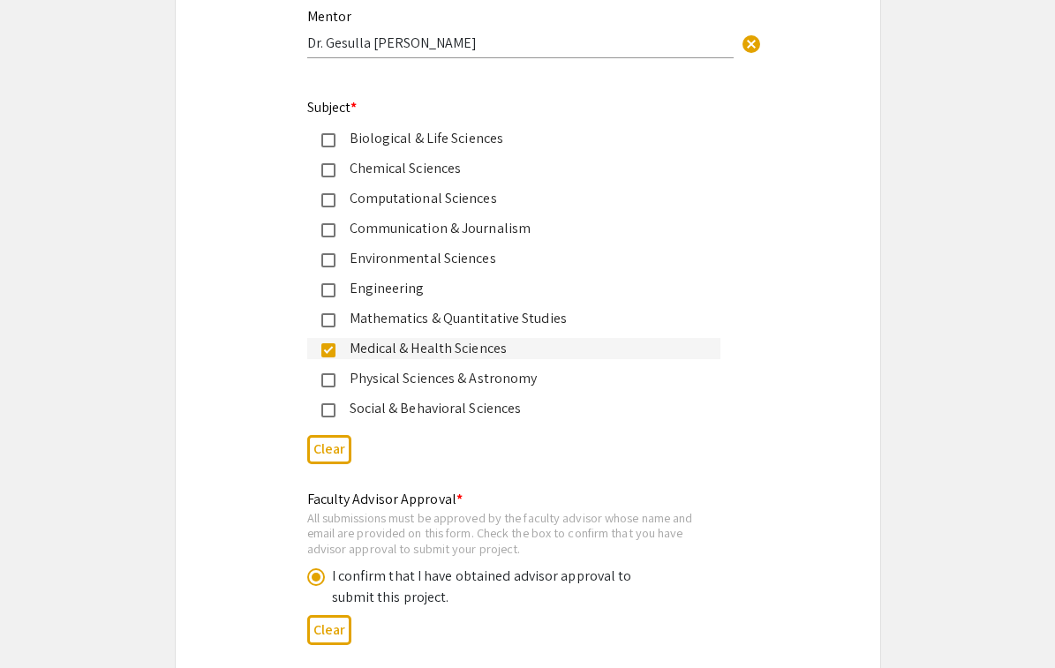
scroll to position [2293, 0]
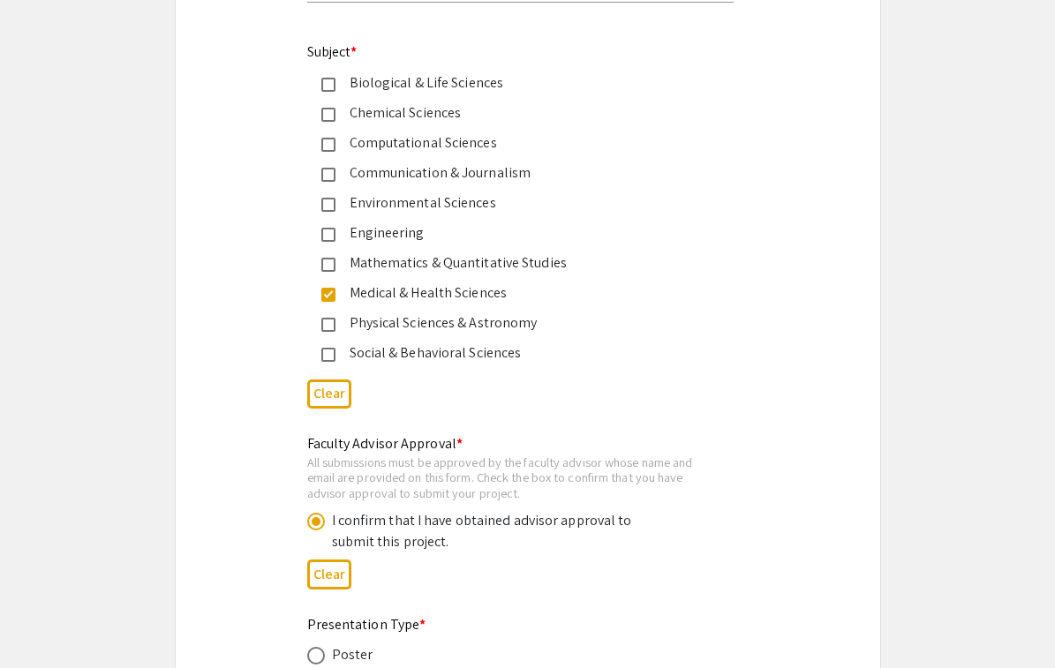
click at [331, 352] on mat-pseudo-checkbox at bounding box center [328, 355] width 14 height 14
click at [325, 268] on mat-pseudo-checkbox at bounding box center [328, 265] width 14 height 14
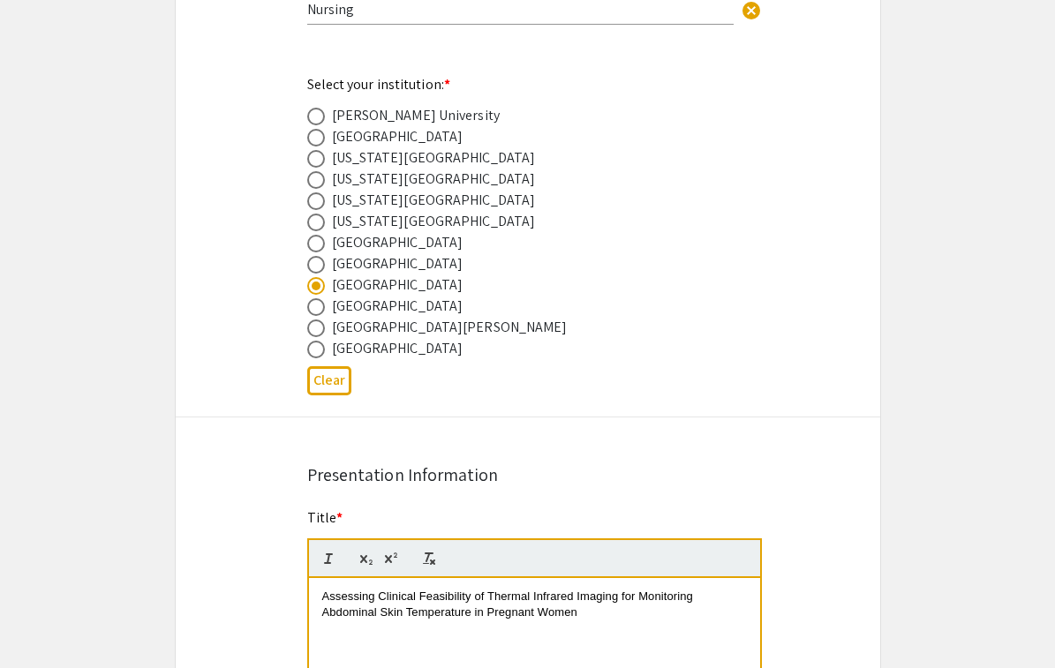
scroll to position [964, 0]
